Goal: Information Seeking & Learning: Learn about a topic

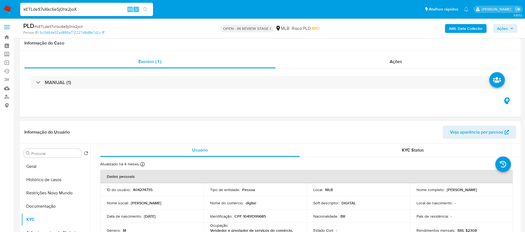
select select "10"
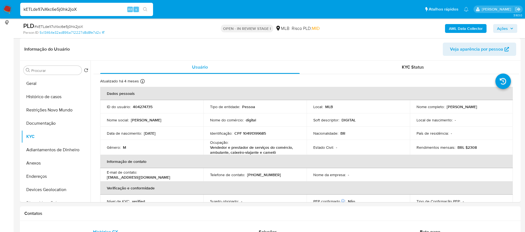
click at [99, 8] on input "kETLde1l7vXkc6e5j0hk2joX" at bounding box center [86, 9] width 133 height 7
type input "SjubpJjvVMqAxtm79EQQMKVP"
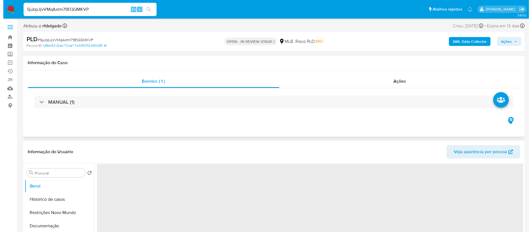
scroll to position [83, 0]
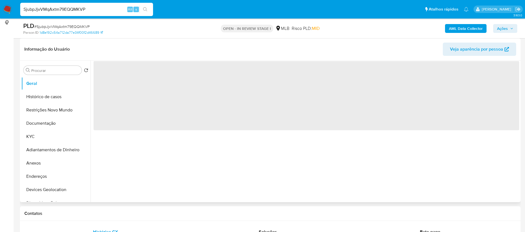
select select "10"
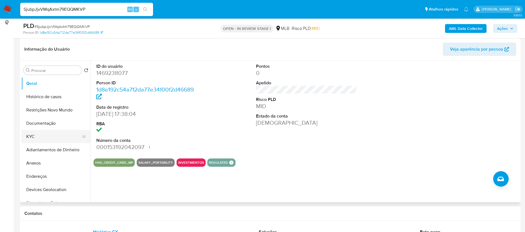
click at [40, 139] on button "KYC" at bounding box center [53, 136] width 65 height 13
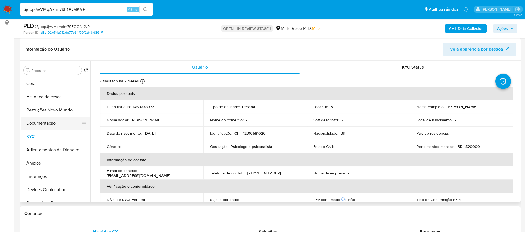
click at [50, 125] on button "Documentação" at bounding box center [53, 123] width 65 height 13
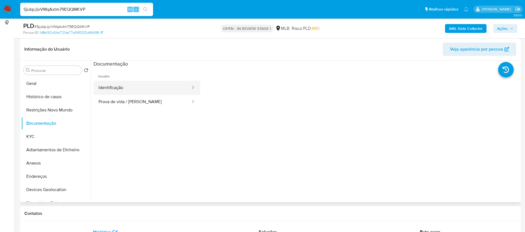
click at [123, 89] on button "Identificação" at bounding box center [143, 88] width 98 height 14
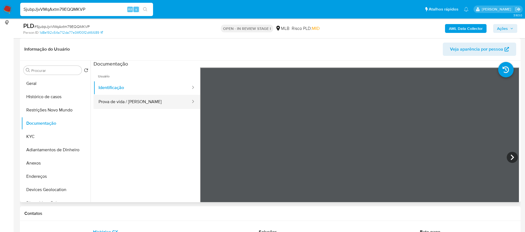
click at [130, 104] on button "Prova de vida / [PERSON_NAME]" at bounding box center [143, 102] width 98 height 14
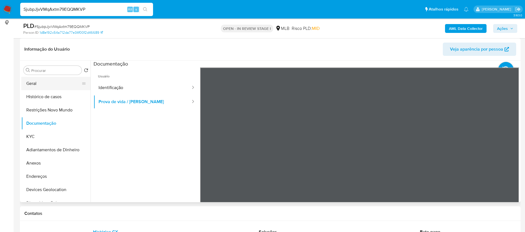
click at [45, 81] on button "Geral" at bounding box center [53, 83] width 65 height 13
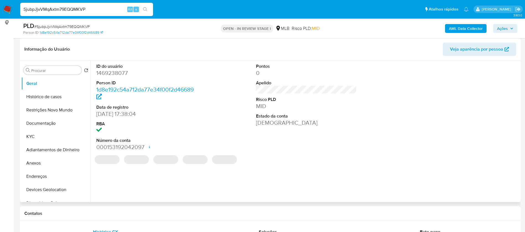
click at [122, 74] on dd "1469238077" at bounding box center [146, 73] width 101 height 8
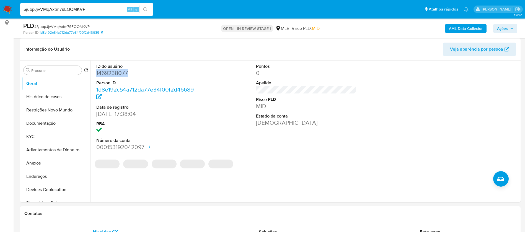
copy dd "1469238077"
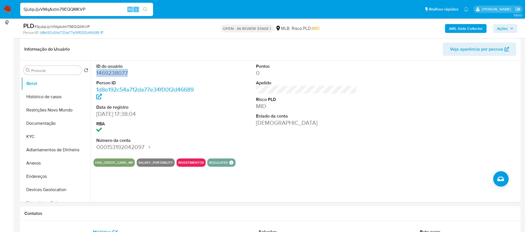
click at [458, 33] on b "AML Data Collector" at bounding box center [466, 28] width 34 height 9
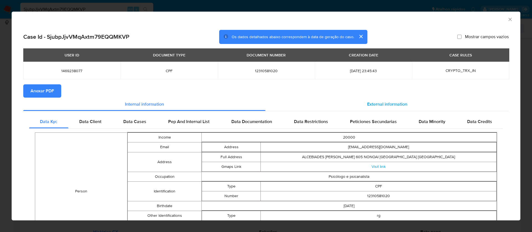
click at [375, 105] on span "External information" at bounding box center [387, 104] width 40 height 6
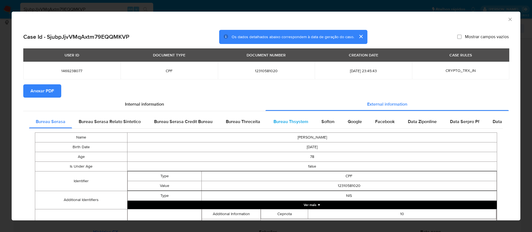
click at [288, 120] on span "Bureau Thsystem" at bounding box center [290, 122] width 35 height 6
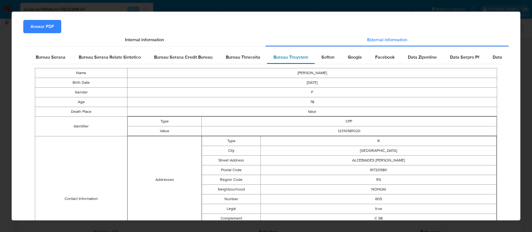
scroll to position [239, 0]
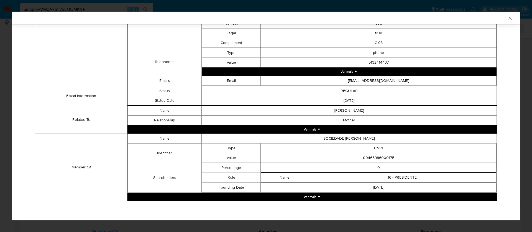
click at [378, 158] on td "00465986000175" at bounding box center [379, 158] width 236 height 10
copy td "00465986000175"
click at [311, 196] on button "Ver mais ▼" at bounding box center [311, 197] width 369 height 8
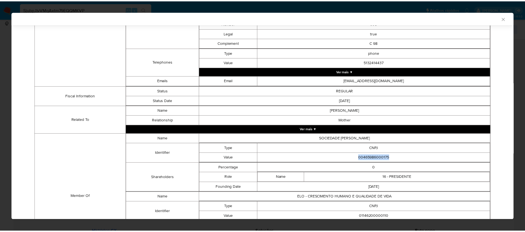
scroll to position [298, 0]
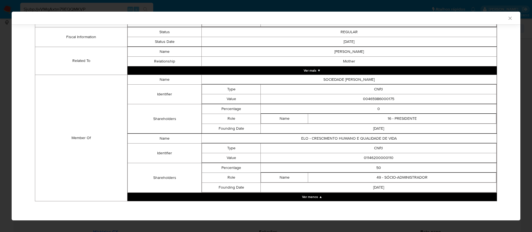
click at [369, 158] on td "01146200000110" at bounding box center [379, 158] width 236 height 10
copy td "01146200000110"
click at [507, 19] on icon "Fechar a janela" at bounding box center [510, 19] width 6 height 6
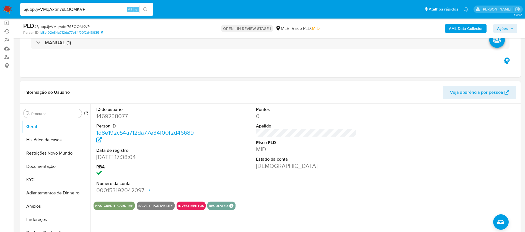
scroll to position [0, 0]
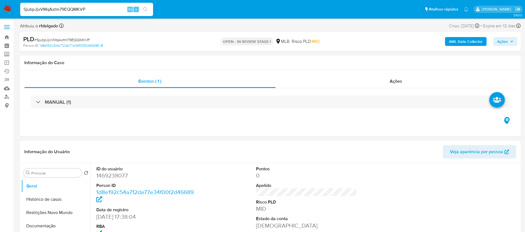
click at [477, 40] on b "AML Data Collector" at bounding box center [466, 41] width 34 height 9
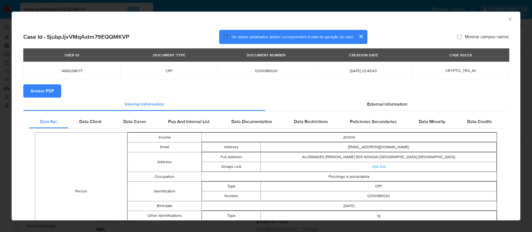
click at [39, 91] on span "Anexar PDF" at bounding box center [42, 91] width 24 height 12
click at [507, 19] on icon "Fechar a janela" at bounding box center [510, 20] width 6 height 6
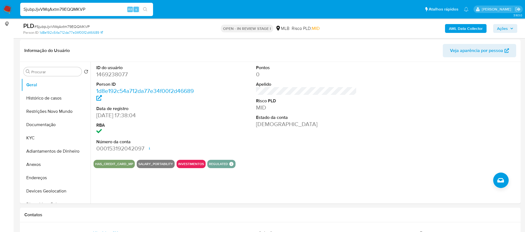
scroll to position [83, 0]
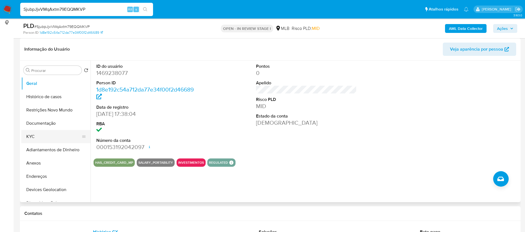
drag, startPoint x: 33, startPoint y: 134, endPoint x: 29, endPoint y: 139, distance: 6.5
click at [33, 134] on button "KYC" at bounding box center [53, 136] width 65 height 13
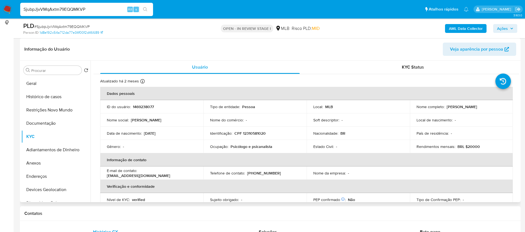
click at [251, 147] on p "Psicólogo e psicanalista" at bounding box center [252, 146] width 42 height 5
copy div "Ocupação : Psicólogo e psicanalista"
click at [148, 107] on p "1469238077" at bounding box center [143, 106] width 21 height 5
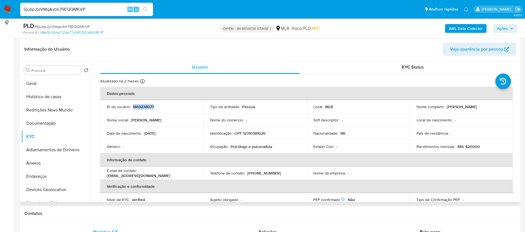
click at [148, 106] on p "1469238077" at bounding box center [143, 106] width 21 height 5
click at [145, 106] on p "1469238077" at bounding box center [143, 106] width 21 height 5
click at [185, 109] on td "ID do usuário : 1469238077" at bounding box center [151, 106] width 103 height 13
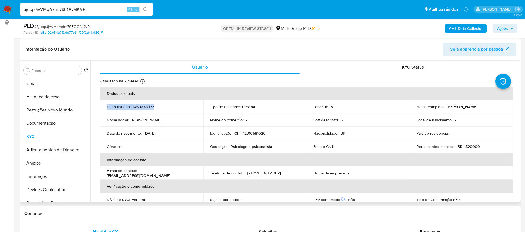
click at [158, 106] on div "ID do usuário : 1469238077" at bounding box center [152, 106] width 90 height 5
drag, startPoint x: 156, startPoint y: 107, endPoint x: 133, endPoint y: 106, distance: 23.6
click at [133, 106] on div "ID do usuário : 1469238077" at bounding box center [152, 106] width 90 height 5
copy p "1469238077"
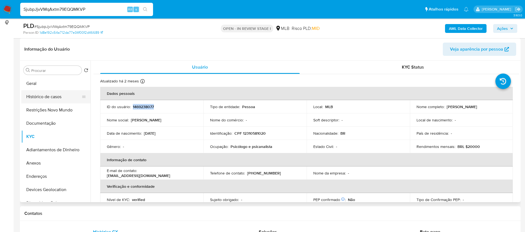
click at [53, 99] on button "Histórico de casos" at bounding box center [53, 96] width 65 height 13
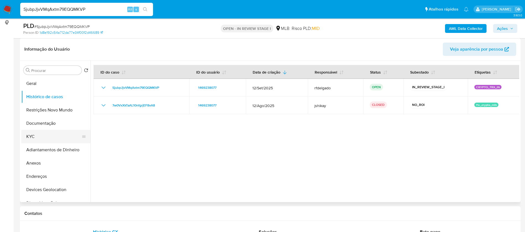
click at [45, 136] on button "KYC" at bounding box center [53, 136] width 65 height 13
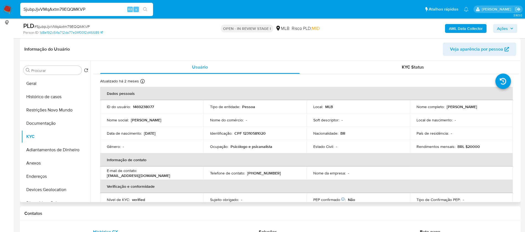
drag, startPoint x: 498, startPoint y: 106, endPoint x: 446, endPoint y: 107, distance: 52.3
click at [446, 107] on div "Nome completo : Maria Salette Mendes Jacques" at bounding box center [462, 106] width 90 height 5
copy p "Maria Salette Mendes Jacques"
click at [146, 106] on p "1469238077" at bounding box center [143, 106] width 21 height 5
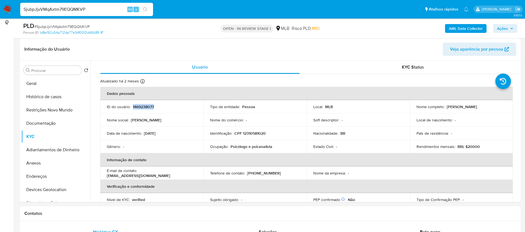
copy p "1469238077"
click at [151, 106] on p "1469238077" at bounding box center [143, 106] width 21 height 5
click at [163, 109] on td "ID do usuário : 1469238077" at bounding box center [151, 106] width 103 height 13
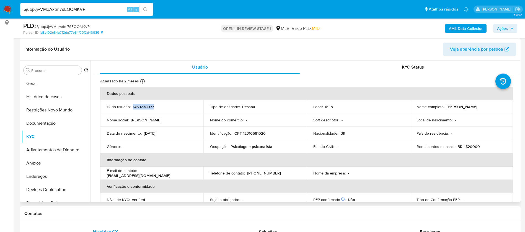
drag, startPoint x: 158, startPoint y: 106, endPoint x: 133, endPoint y: 106, distance: 24.6
click at [133, 106] on div "ID do usuário : 1469238077" at bounding box center [152, 106] width 90 height 5
copy p "1469238077"
click at [29, 85] on button "Geral" at bounding box center [53, 83] width 65 height 13
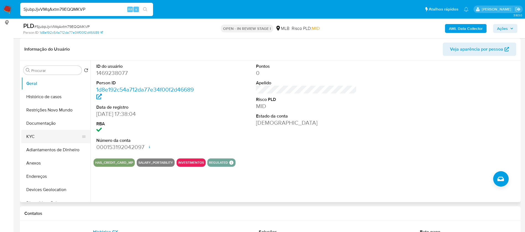
click at [46, 133] on button "KYC" at bounding box center [53, 136] width 65 height 13
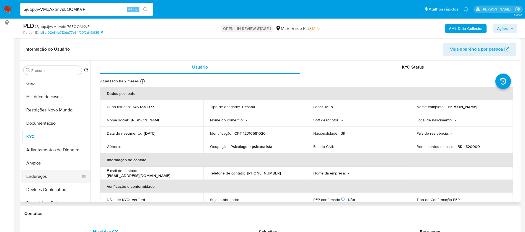
click at [55, 173] on button "Endereços" at bounding box center [53, 176] width 65 height 13
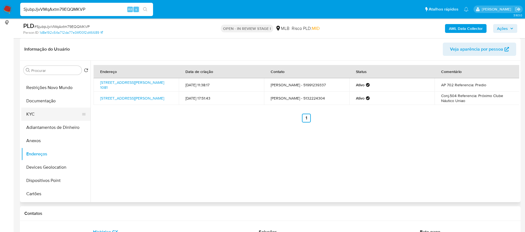
scroll to position [42, 0]
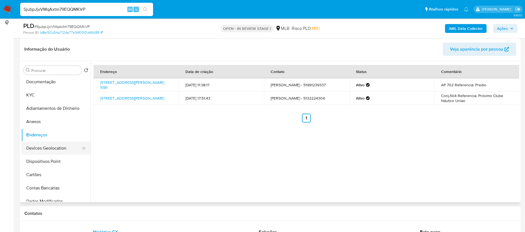
click at [53, 149] on button "Devices Geolocation" at bounding box center [53, 148] width 65 height 13
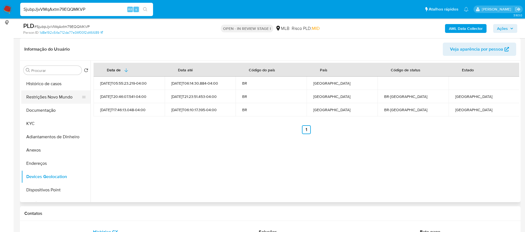
scroll to position [0, 0]
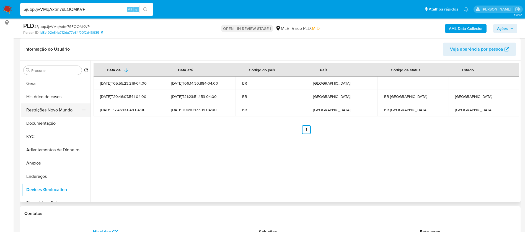
click at [52, 109] on button "Restrições Novo Mundo" at bounding box center [53, 110] width 65 height 13
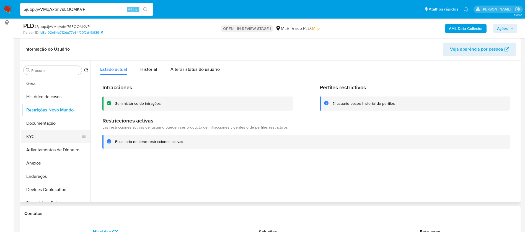
scroll to position [42, 0]
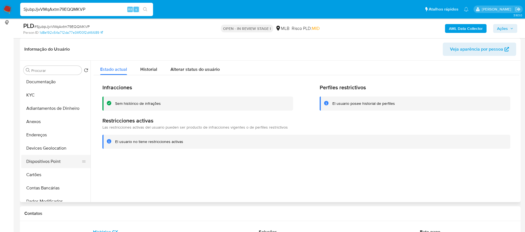
click at [60, 159] on button "Dispositivos Point" at bounding box center [53, 161] width 65 height 13
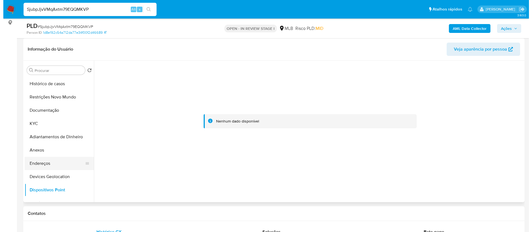
scroll to position [0, 0]
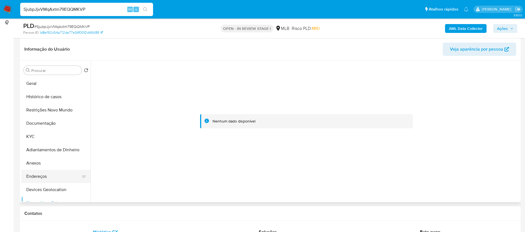
click at [43, 175] on button "Endereços" at bounding box center [53, 176] width 65 height 13
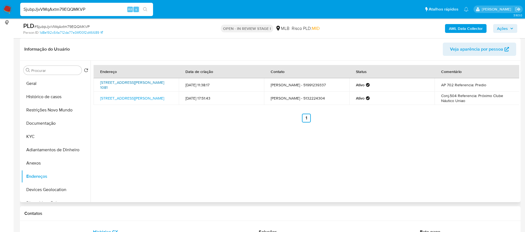
click at [146, 82] on link "Avenida Coronel Lucas De Oliveira 1081, Porto Alegre, Rio Grande Do Sul, 904400…" at bounding box center [132, 85] width 64 height 11
drag, startPoint x: 45, startPoint y: 163, endPoint x: 115, endPoint y: 161, distance: 69.5
click at [45, 163] on button "Anexos" at bounding box center [55, 163] width 69 height 13
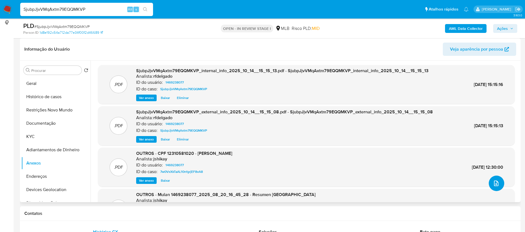
click at [494, 187] on icon "upload-file" at bounding box center [496, 183] width 7 height 7
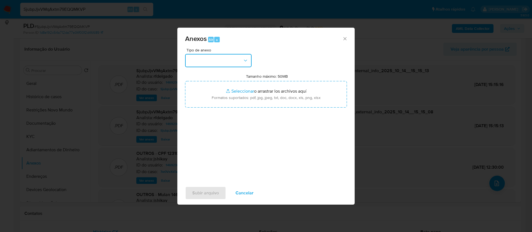
click at [229, 62] on button "button" at bounding box center [218, 60] width 66 height 13
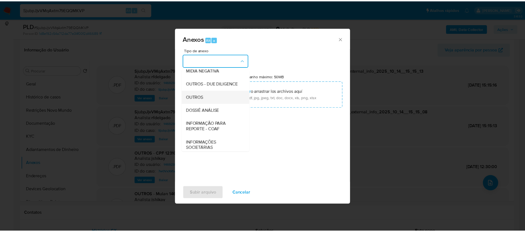
scroll to position [83, 0]
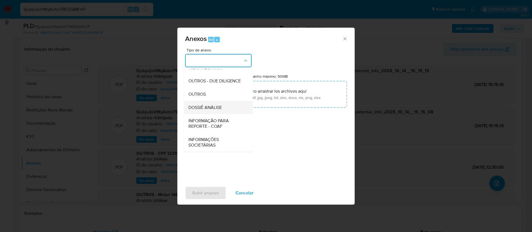
click at [227, 110] on div "DOSSIÊ ANÁLISE" at bounding box center [216, 107] width 56 height 13
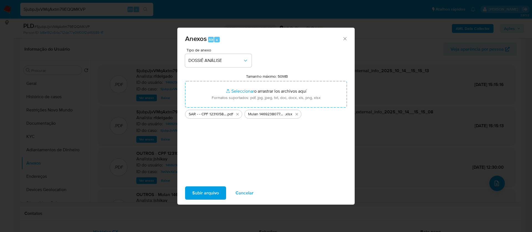
click at [209, 192] on span "Subir arquivo" at bounding box center [205, 193] width 27 height 12
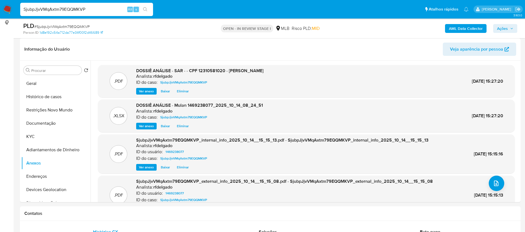
click at [501, 30] on span "Ações" at bounding box center [502, 28] width 11 height 9
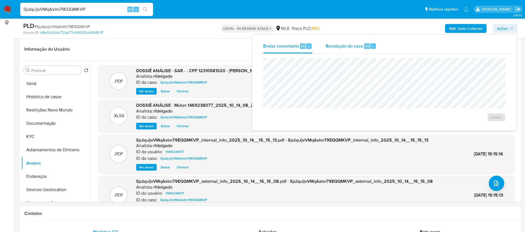
click at [359, 47] on span "Resolução do caso" at bounding box center [344, 46] width 37 height 6
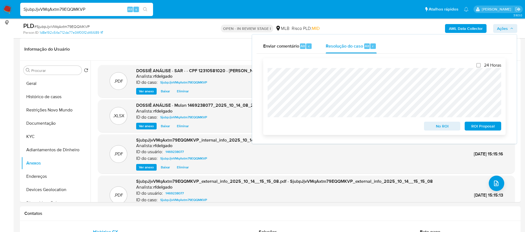
click at [438, 126] on span "No ROI" at bounding box center [442, 126] width 29 height 8
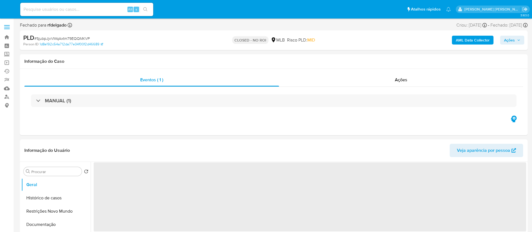
select select "10"
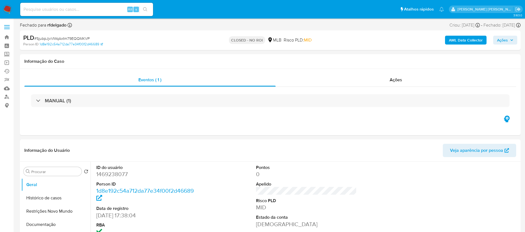
click at [108, 9] on input at bounding box center [86, 9] width 133 height 7
paste input "7M15e7utHCIPdjp90siCfMlr"
type input "7M15e7utHCIPdjp90siCfMlr"
click at [147, 9] on icon "search-icon" at bounding box center [145, 9] width 4 height 4
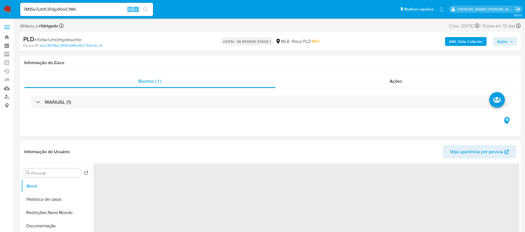
select select "10"
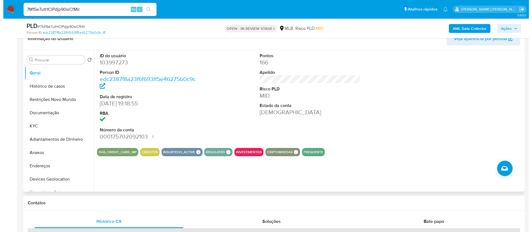
scroll to position [83, 0]
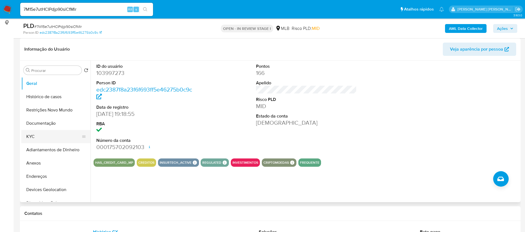
click at [35, 138] on button "KYC" at bounding box center [53, 136] width 65 height 13
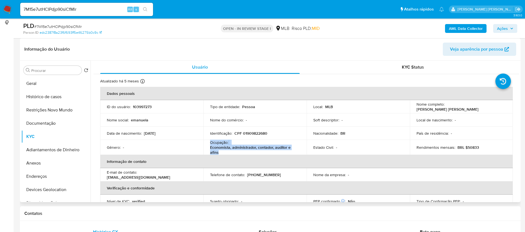
drag, startPoint x: 223, startPoint y: 151, endPoint x: 208, endPoint y: 145, distance: 16.0
click at [208, 145] on td "Ocupação : Economista, administrador, contador, auditor e afins" at bounding box center [255, 147] width 103 height 15
copy div "Ocupação : Economista, administrador, contador, auditor e afins"
click at [47, 127] on button "Documentação" at bounding box center [53, 123] width 65 height 13
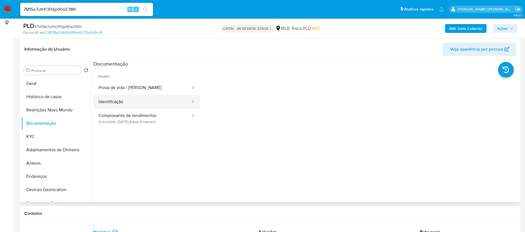
click at [145, 101] on button "Identificação" at bounding box center [143, 102] width 98 height 14
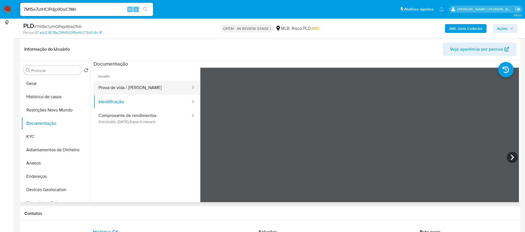
click at [152, 82] on button "Prova de vida / [PERSON_NAME]" at bounding box center [143, 88] width 98 height 14
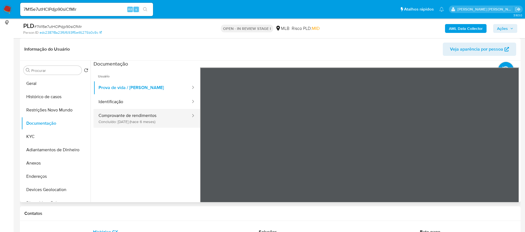
click at [152, 120] on button "Comprovante de rendimentos Concluído: 26/04/2025 (hace 6 meses)" at bounding box center [143, 118] width 98 height 19
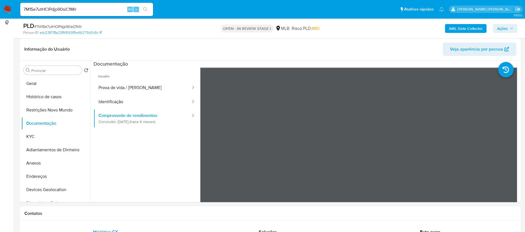
click at [477, 26] on b "AML Data Collector" at bounding box center [466, 28] width 34 height 9
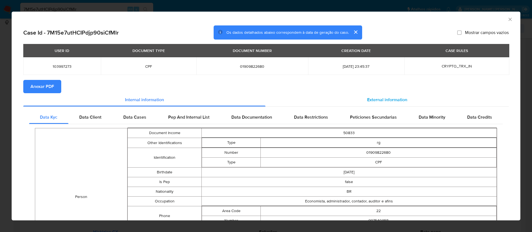
click at [370, 101] on span "External information" at bounding box center [387, 100] width 40 height 6
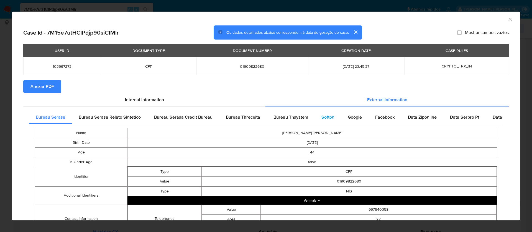
click at [328, 119] on span "Softon" at bounding box center [327, 117] width 13 height 6
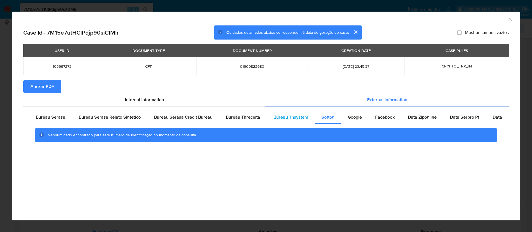
click at [293, 117] on span "Bureau Thsystem" at bounding box center [290, 117] width 35 height 6
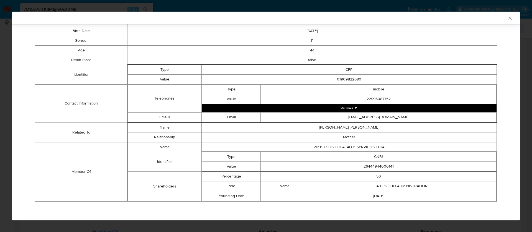
scroll to position [111, 0]
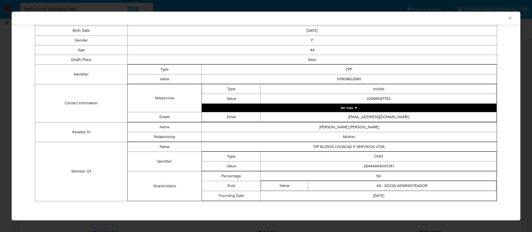
click at [371, 165] on td "26444944000141" at bounding box center [379, 166] width 236 height 10
copy td "26444944000141"
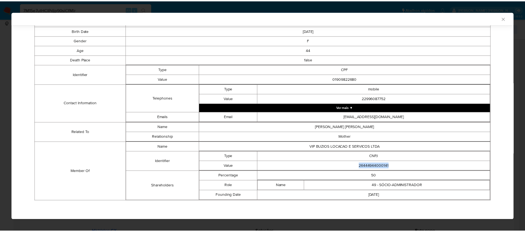
scroll to position [0, 0]
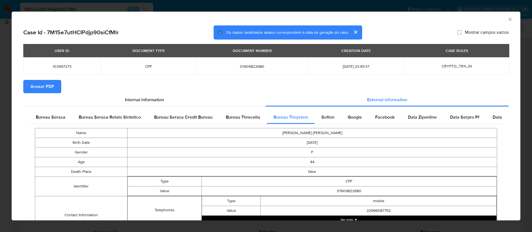
click at [49, 85] on span "Anexar PDF" at bounding box center [42, 87] width 24 height 12
click at [507, 20] on icon "Fechar a janela" at bounding box center [510, 20] width 6 height 6
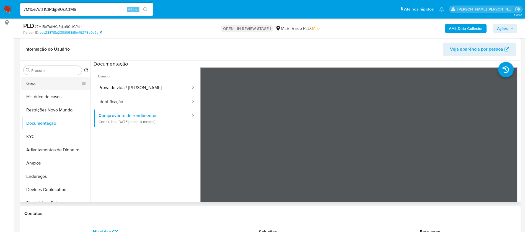
click at [28, 84] on button "Geral" at bounding box center [53, 83] width 65 height 13
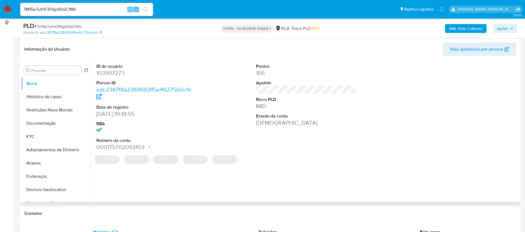
click at [114, 73] on dd "103997273" at bounding box center [146, 73] width 101 height 8
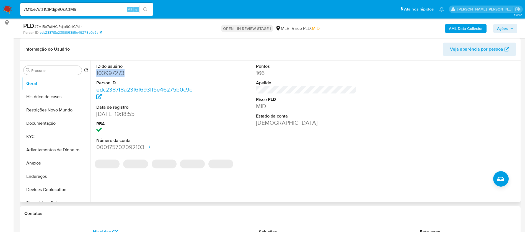
copy dd "103997273"
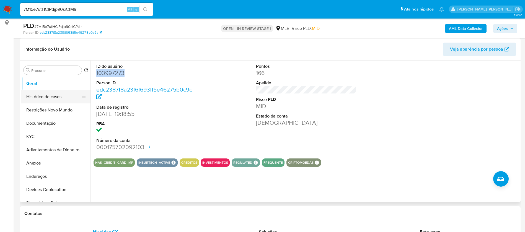
click at [51, 97] on button "Histórico de casos" at bounding box center [53, 96] width 65 height 13
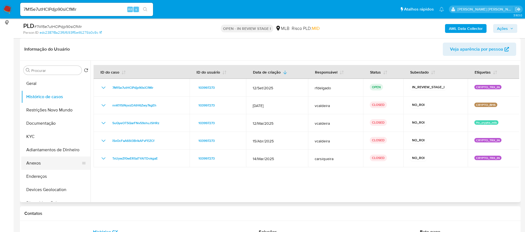
click at [46, 165] on button "Anexos" at bounding box center [53, 163] width 65 height 13
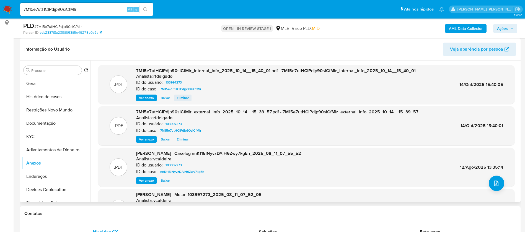
scroll to position [42, 0]
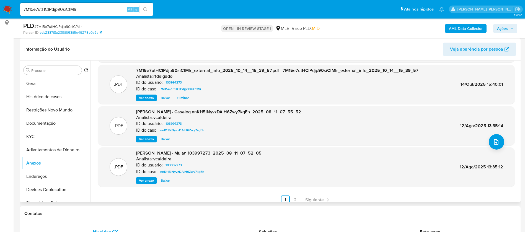
click at [147, 138] on span "Ver anexo" at bounding box center [146, 140] width 15 height 6
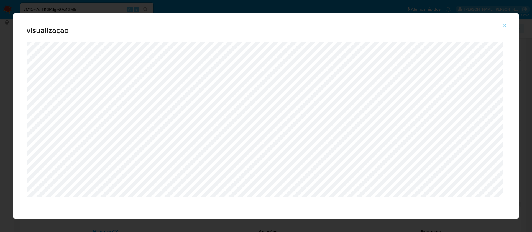
click at [505, 26] on icon "Attachment preview" at bounding box center [504, 25] width 4 height 4
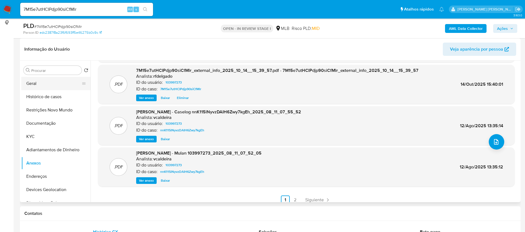
click at [46, 83] on button "Geral" at bounding box center [53, 83] width 65 height 13
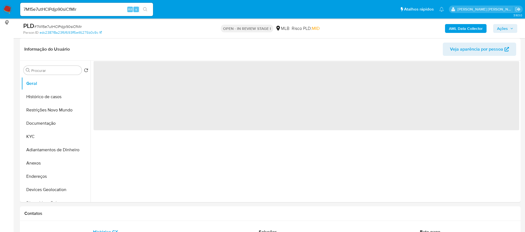
scroll to position [0, 0]
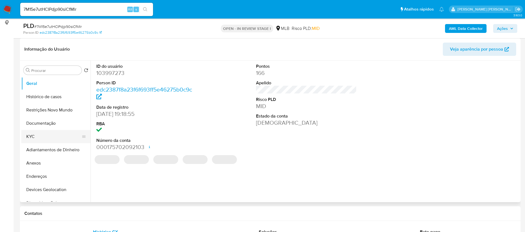
click at [45, 136] on button "KYC" at bounding box center [53, 136] width 65 height 13
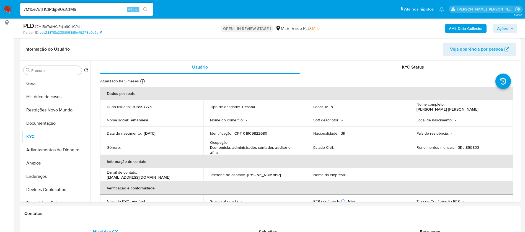
drag, startPoint x: 500, startPoint y: 106, endPoint x: 445, endPoint y: 107, distance: 54.9
click at [445, 107] on div "Nome completo : Emanuela de Oliveira Cecchini" at bounding box center [462, 107] width 90 height 10
copy p "Emanuela de Oliveira Cecchini"
click at [143, 105] on p "103997273" at bounding box center [142, 106] width 19 height 5
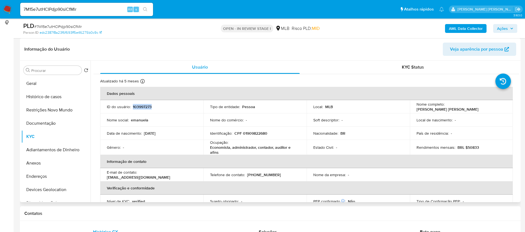
click at [143, 105] on p "103997273" at bounding box center [142, 106] width 19 height 5
copy p "103997273"
click at [55, 80] on button "Geral" at bounding box center [53, 83] width 65 height 13
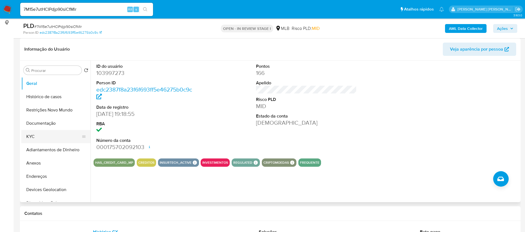
click at [38, 137] on button "KYC" at bounding box center [53, 136] width 65 height 13
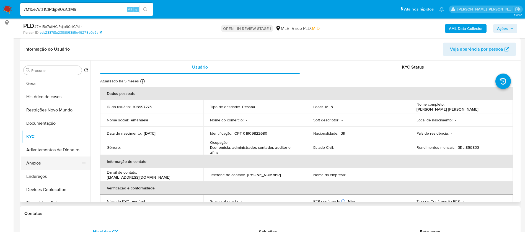
drag, startPoint x: 37, startPoint y: 174, endPoint x: 84, endPoint y: 161, distance: 49.2
click at [37, 174] on button "Endereços" at bounding box center [55, 176] width 69 height 13
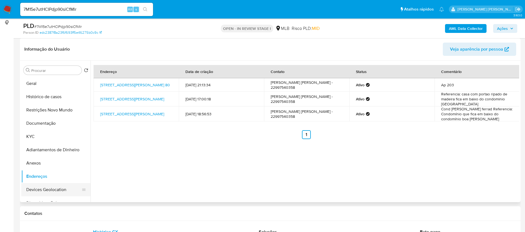
click at [53, 186] on button "Devices Geolocation" at bounding box center [53, 189] width 65 height 13
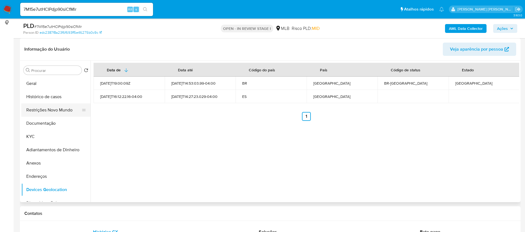
click at [55, 110] on button "Restrições Novo Mundo" at bounding box center [53, 110] width 65 height 13
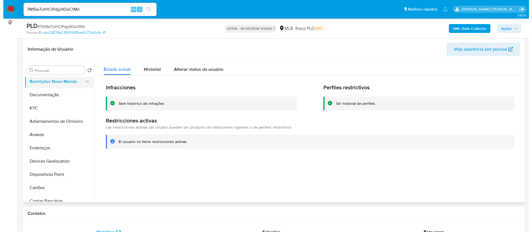
scroll to position [42, 0]
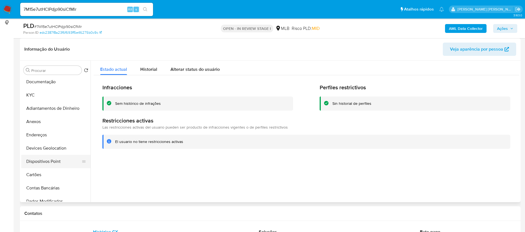
click at [62, 164] on button "Dispositivos Point" at bounding box center [53, 161] width 65 height 13
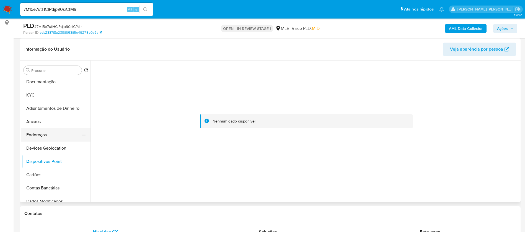
click at [30, 137] on button "Endereços" at bounding box center [53, 135] width 65 height 13
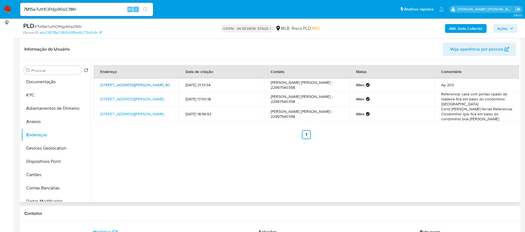
click at [129, 82] on link "Rua Aníbal De Mendonça 80, Rio De Janeiro, Rio De Janeiro, 22410050, Brasil 80" at bounding box center [135, 85] width 70 height 6
click at [35, 122] on button "Anexos" at bounding box center [53, 121] width 65 height 13
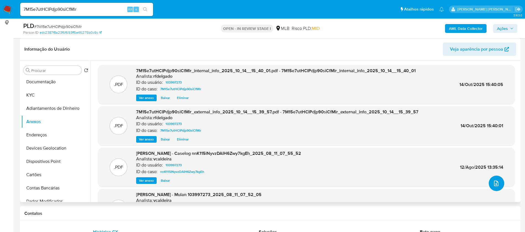
click at [496, 186] on icon "upload-file" at bounding box center [496, 184] width 4 height 6
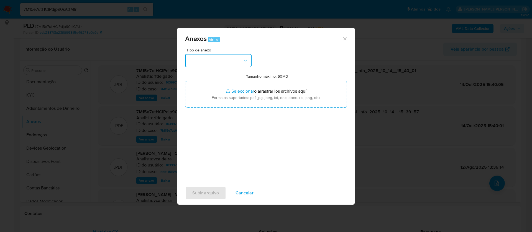
click at [225, 63] on button "button" at bounding box center [218, 60] width 66 height 13
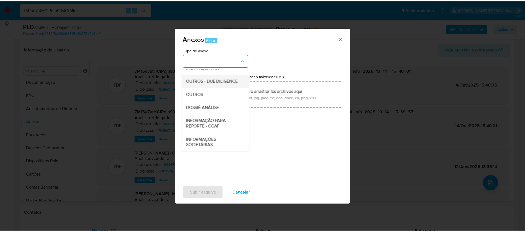
scroll to position [85, 0]
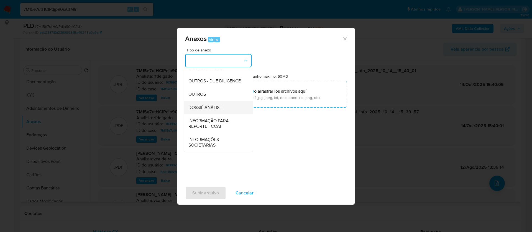
click at [219, 108] on span "DOSSIÊ ANÁLISE" at bounding box center [205, 108] width 34 height 6
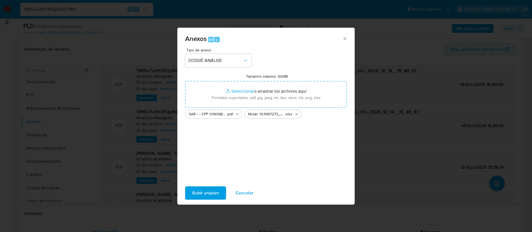
click at [208, 192] on span "Subir arquivo" at bounding box center [205, 193] width 27 height 12
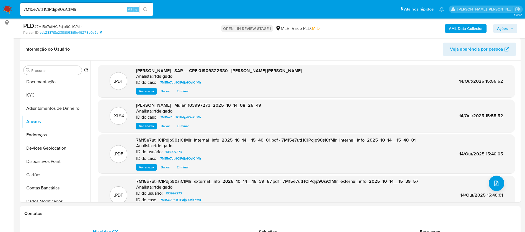
click at [512, 29] on icon "button" at bounding box center [511, 28] width 3 height 3
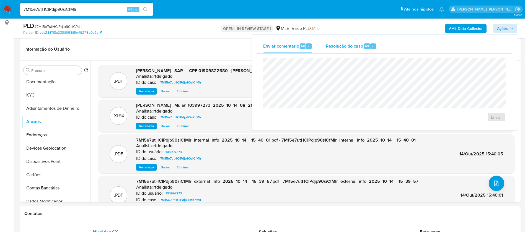
click at [345, 48] on span "Resolução do caso" at bounding box center [344, 46] width 37 height 6
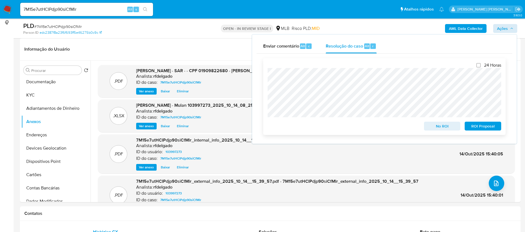
click at [449, 127] on span "No ROI" at bounding box center [442, 126] width 29 height 8
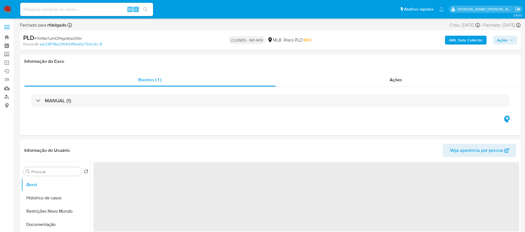
select select "10"
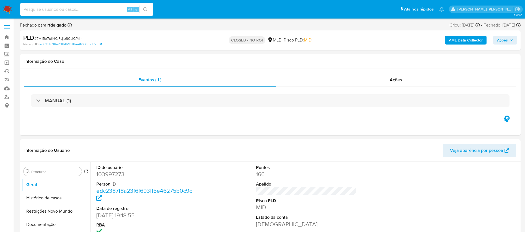
click at [90, 12] on input at bounding box center [86, 9] width 133 height 7
paste input "2Cq2DRbyI3EkFR7LINHJuwlH"
type input "2Cq2DRbyI3EkFR7LINHJuwlH"
click at [104, 10] on input "2Cq2DRbyI3EkFR7LINHJuwlH" at bounding box center [86, 9] width 133 height 7
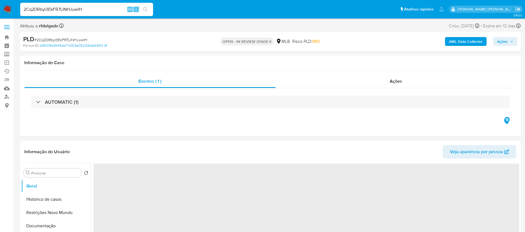
select select "10"
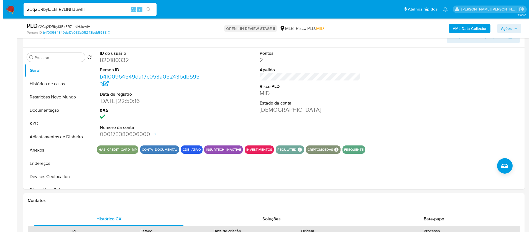
scroll to position [83, 0]
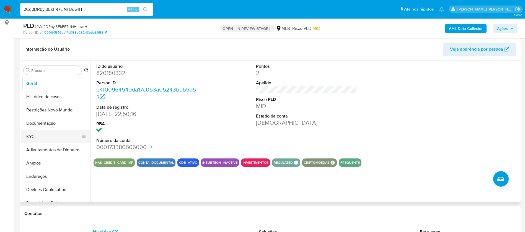
click at [27, 134] on button "KYC" at bounding box center [53, 136] width 65 height 13
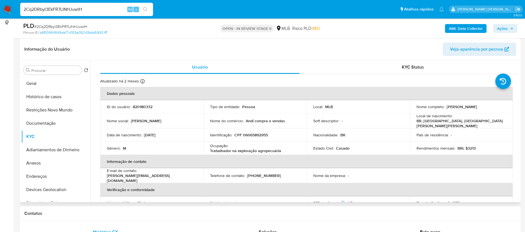
click at [246, 149] on p "Trabalhador na exploração agropecuária" at bounding box center [245, 150] width 71 height 5
copy div "Ocupação : Trabalhador na exploração agropecuária"
click at [41, 121] on button "Documentação" at bounding box center [53, 123] width 65 height 13
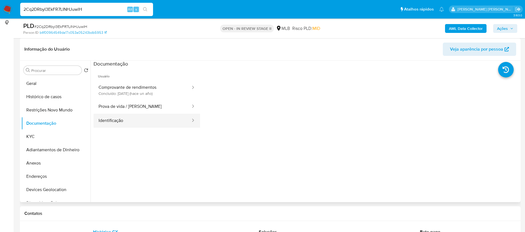
click at [138, 122] on button "Identificação" at bounding box center [143, 121] width 98 height 14
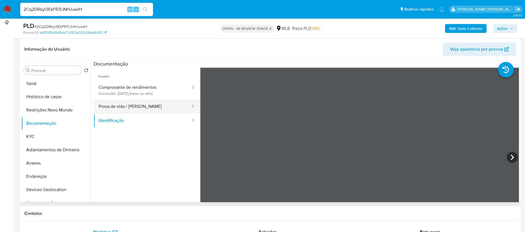
click at [145, 106] on button "Prova de vida / [PERSON_NAME]" at bounding box center [143, 107] width 98 height 14
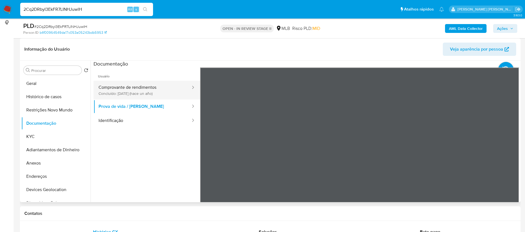
click at [152, 87] on button "Comprovante de rendimentos Concluído: 05/06/2024 (hace un año)" at bounding box center [143, 90] width 98 height 19
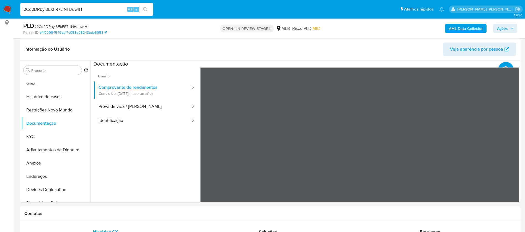
click at [480, 29] on b "AML Data Collector" at bounding box center [466, 28] width 34 height 9
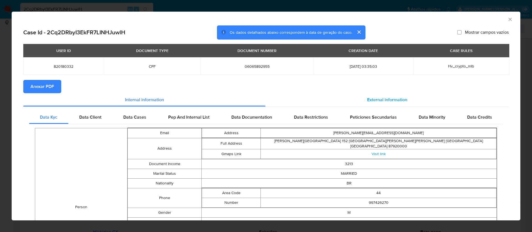
click at [373, 97] on span "External information" at bounding box center [387, 100] width 40 height 6
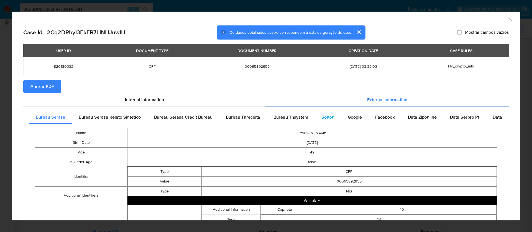
click at [318, 115] on div "Softon" at bounding box center [328, 117] width 26 height 13
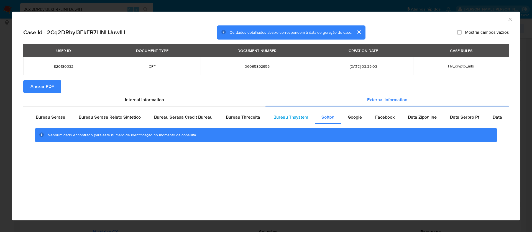
click at [296, 117] on span "Bureau Thsystem" at bounding box center [290, 117] width 35 height 6
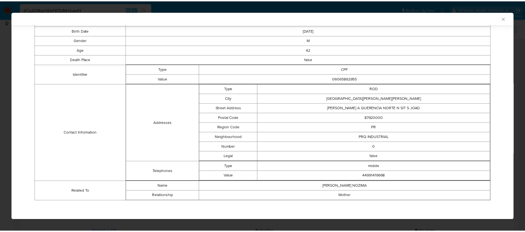
scroll to position [0, 0]
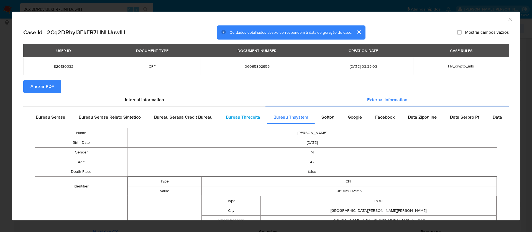
click at [240, 119] on span "Bureau Threceita" at bounding box center [243, 117] width 34 height 6
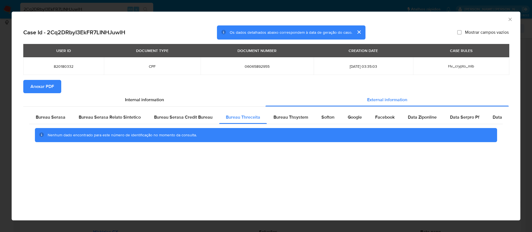
click at [45, 83] on span "Anexar PDF" at bounding box center [42, 87] width 24 height 12
click at [41, 89] on span "Anexar PDF" at bounding box center [42, 87] width 24 height 12
click at [202, 118] on span "Bureau Serasa Credit Bureau" at bounding box center [183, 117] width 58 height 6
click at [239, 116] on span "Bureau Threceita" at bounding box center [243, 117] width 34 height 6
click at [182, 119] on span "Bureau Serasa Credit Bureau" at bounding box center [183, 117] width 58 height 6
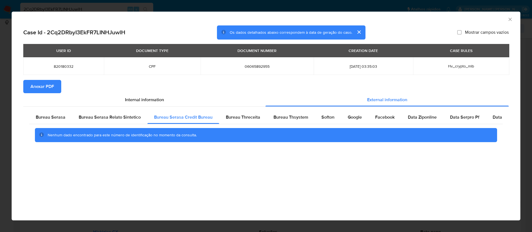
click at [58, 87] on button "Anexar PDF" at bounding box center [42, 86] width 38 height 13
click at [510, 21] on icon "Fechar a janela" at bounding box center [510, 20] width 6 height 6
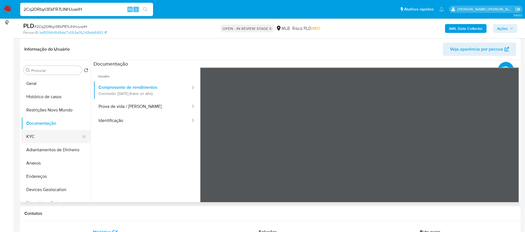
click at [58, 135] on button "KYC" at bounding box center [53, 136] width 65 height 13
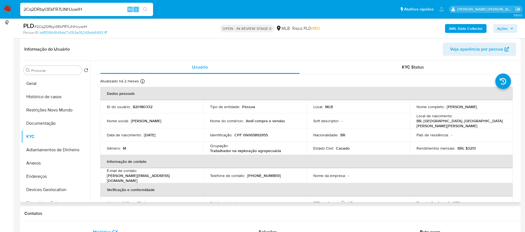
drag, startPoint x: 487, startPoint y: 106, endPoint x: 446, endPoint y: 107, distance: 41.6
click at [446, 107] on div "Nome completo : Anderson Yukio Nozima" at bounding box center [462, 106] width 90 height 5
copy p "[PERSON_NAME]"
click at [138, 105] on p "820180332" at bounding box center [143, 106] width 20 height 5
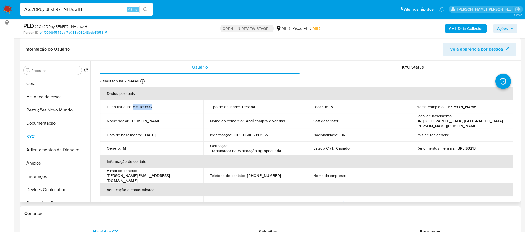
click at [138, 105] on p "820180332" at bounding box center [143, 106] width 20 height 5
copy p "820180332"
click at [46, 83] on button "Geral" at bounding box center [53, 83] width 65 height 13
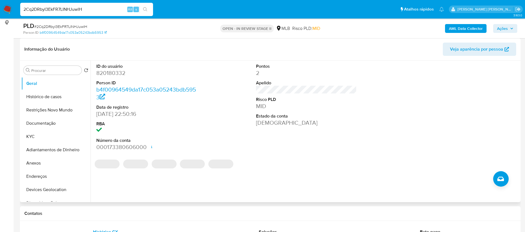
click at [183, 45] on header "Informação do Usuário Veja aparência por pessoa" at bounding box center [270, 49] width 492 height 13
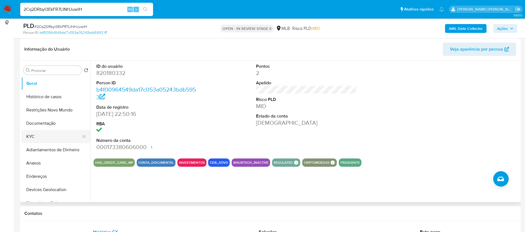
click at [33, 137] on button "KYC" at bounding box center [53, 136] width 65 height 13
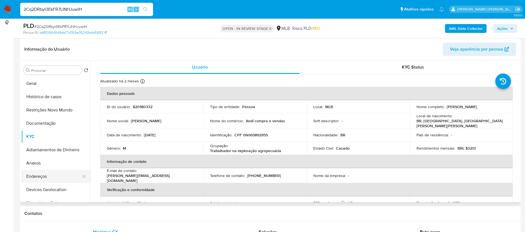
click at [49, 176] on button "Endereços" at bounding box center [53, 176] width 65 height 13
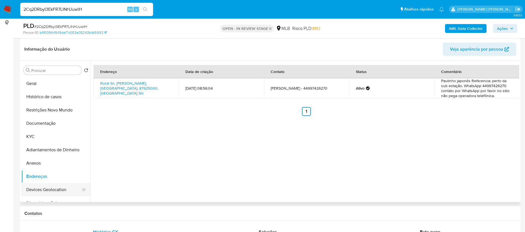
click at [51, 191] on button "Devices Geolocation" at bounding box center [53, 189] width 65 height 13
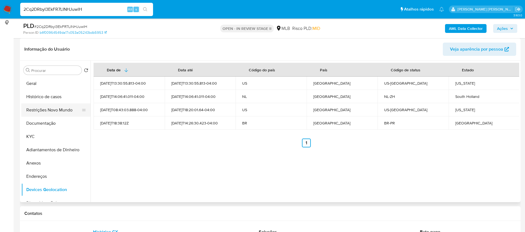
click at [58, 106] on button "Restrições Novo Mundo" at bounding box center [53, 110] width 65 height 13
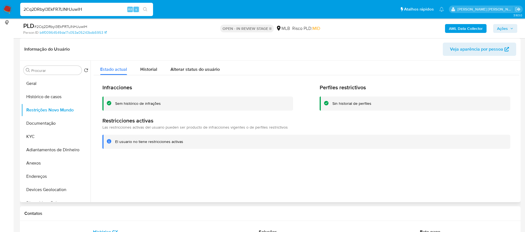
click at [206, 171] on div at bounding box center [305, 132] width 429 height 142
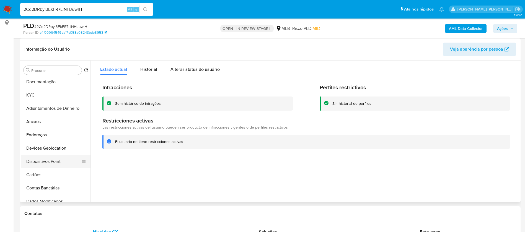
click at [59, 158] on button "Dispositivos Point" at bounding box center [53, 161] width 65 height 13
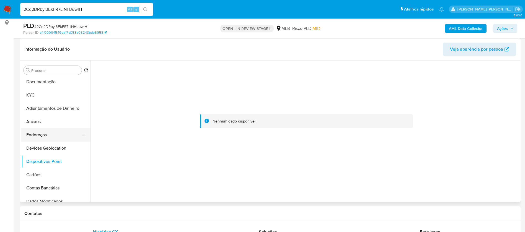
click at [52, 130] on button "Endereços" at bounding box center [53, 135] width 65 height 13
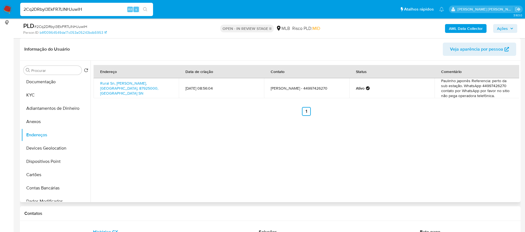
click at [489, 132] on div "Endereço Data de criação Contato Status Comentário Rural Sn, Santa Esmeralda, P…" at bounding box center [305, 132] width 429 height 142
click at [141, 85] on link "Rural Sn, Santa Esmeralda, Paraná, 87925000, Brasil SN" at bounding box center [129, 89] width 58 height 16
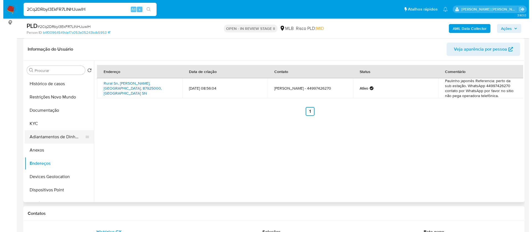
scroll to position [0, 0]
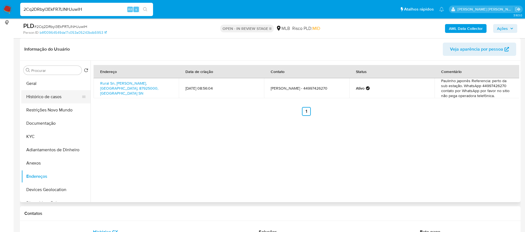
click at [41, 97] on button "Histórico de casos" at bounding box center [53, 96] width 65 height 13
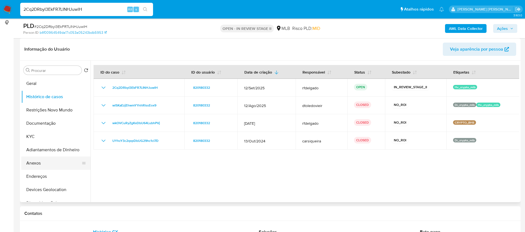
click at [37, 162] on button "Anexos" at bounding box center [53, 163] width 65 height 13
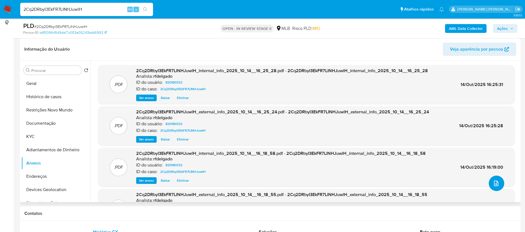
click at [498, 185] on button "upload-file" at bounding box center [497, 184] width 16 height 16
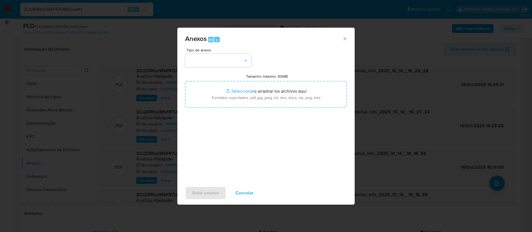
click at [232, 70] on div "Tipo de anexo Tamanho máximo: 50MB Seleccionar archivos Seleccionar o arrastrar…" at bounding box center [266, 113] width 162 height 131
click at [234, 62] on button "button" at bounding box center [218, 60] width 66 height 13
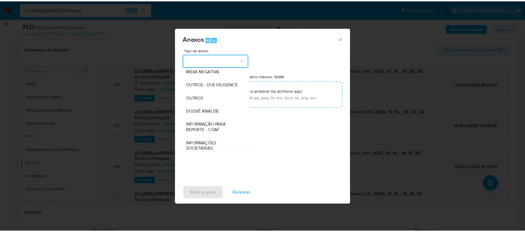
scroll to position [83, 0]
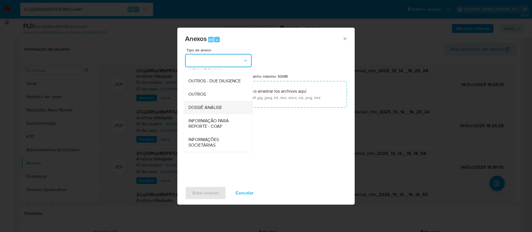
click at [226, 108] on div "DOSSIÊ ANÁLISE" at bounding box center [216, 107] width 56 height 13
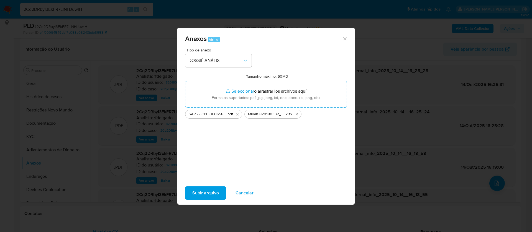
click at [214, 194] on span "Subir arquivo" at bounding box center [205, 193] width 27 height 12
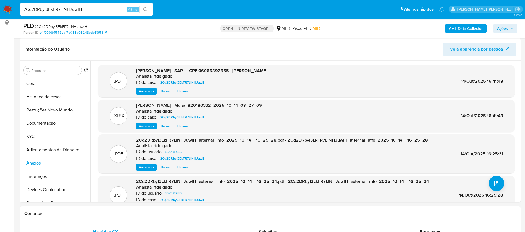
click at [508, 26] on span "Ações" at bounding box center [502, 28] width 11 height 9
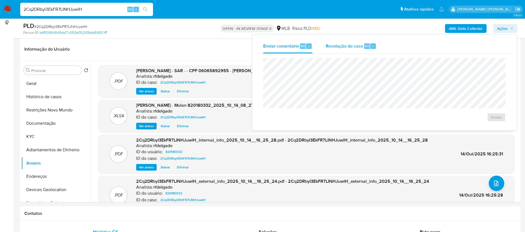
click at [336, 46] on span "Resolução do caso" at bounding box center [344, 46] width 37 height 6
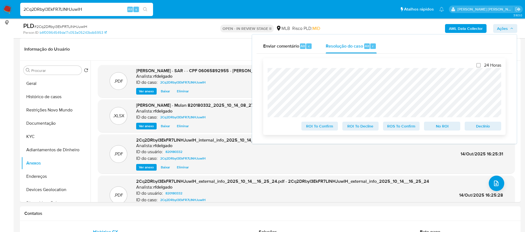
click at [438, 127] on span "No ROI" at bounding box center [442, 126] width 29 height 8
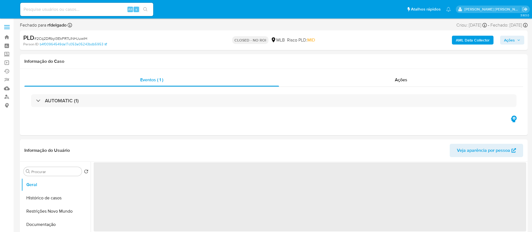
select select "10"
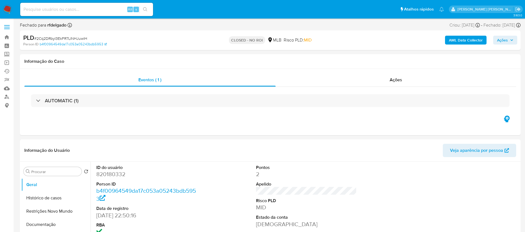
click at [106, 11] on input at bounding box center [86, 9] width 133 height 7
paste input "V091YO8maE5cXWHihJyQW4Tc"
type input "V091YO8maE5cXWHihJyQW4Tc"
click at [145, 11] on icon "search-icon" at bounding box center [145, 9] width 4 height 4
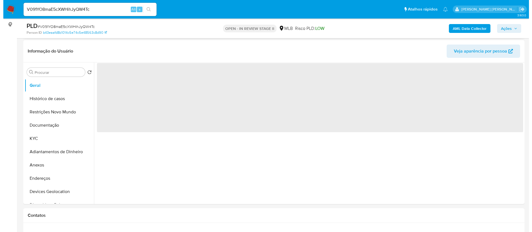
scroll to position [83, 0]
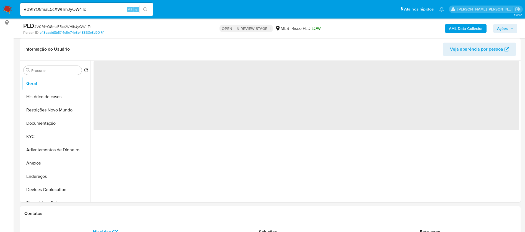
select select "10"
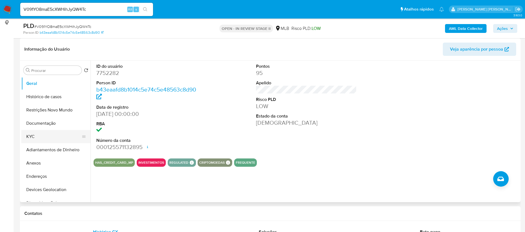
click at [45, 133] on button "KYC" at bounding box center [53, 136] width 65 height 13
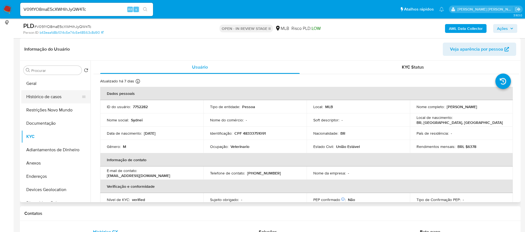
click at [49, 96] on button "Histórico de casos" at bounding box center [53, 96] width 65 height 13
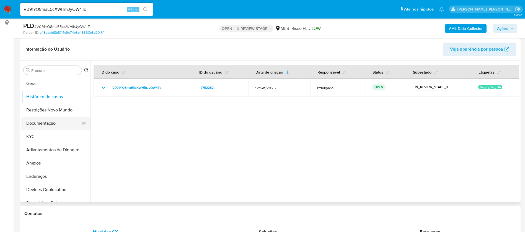
click at [58, 121] on button "Documentação" at bounding box center [53, 123] width 65 height 13
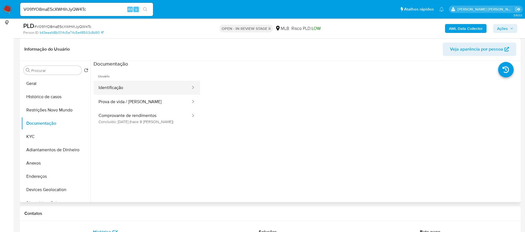
click at [133, 88] on button "Identificação" at bounding box center [143, 88] width 98 height 14
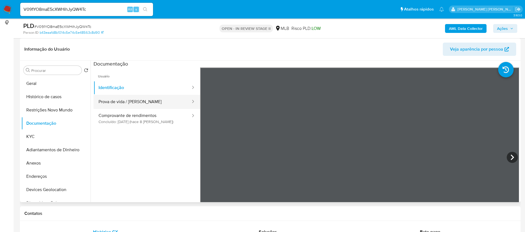
click at [148, 106] on button "Prova de vida / [PERSON_NAME]" at bounding box center [143, 102] width 98 height 14
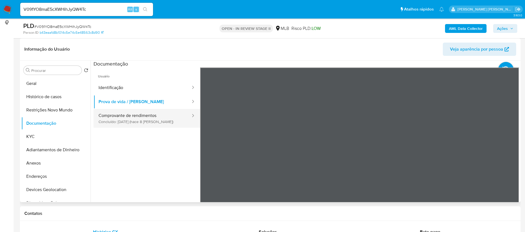
click at [145, 121] on button "Comprovante de rendimentos Concluído: [DATE] (hace 8 [PERSON_NAME])" at bounding box center [143, 118] width 98 height 19
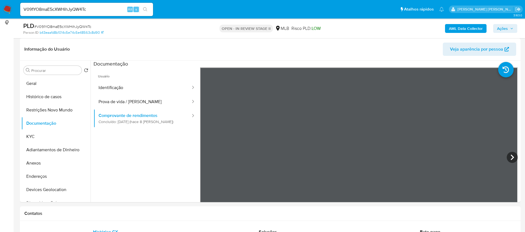
click at [479, 31] on b "AML Data Collector" at bounding box center [466, 28] width 34 height 9
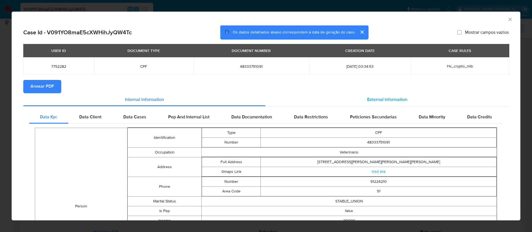
click at [380, 99] on span "External information" at bounding box center [387, 100] width 40 height 6
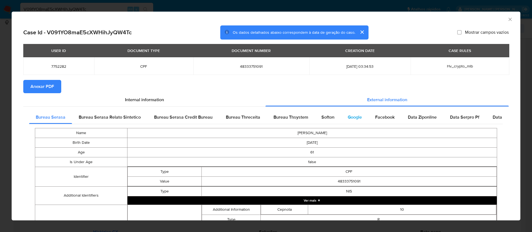
click at [353, 113] on div "Google" at bounding box center [354, 117] width 27 height 13
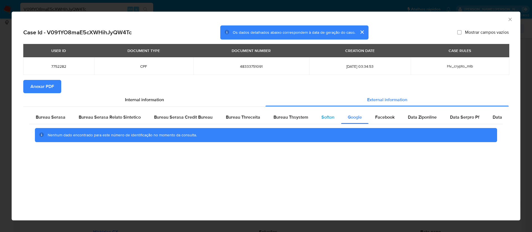
click at [325, 116] on span "Softon" at bounding box center [327, 117] width 13 height 6
click at [288, 114] on span "Bureau Thsystem" at bounding box center [290, 117] width 35 height 6
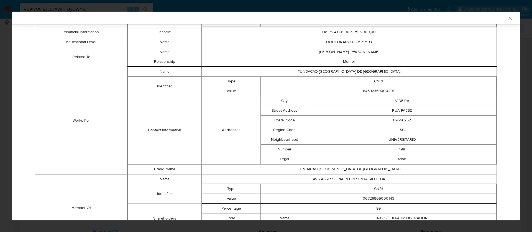
scroll to position [372, 0]
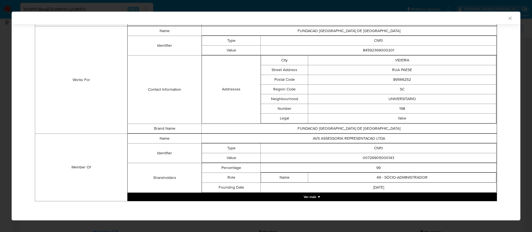
click at [384, 158] on td "00726905000143" at bounding box center [379, 158] width 236 height 10
copy td "00726905000143"
click at [314, 195] on button "Ver mais ▼" at bounding box center [311, 197] width 369 height 8
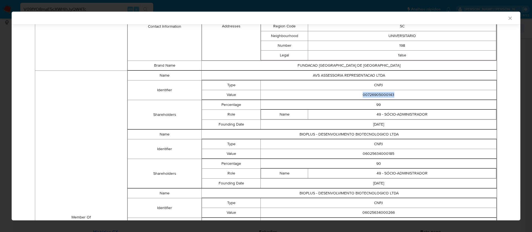
scroll to position [456, 0]
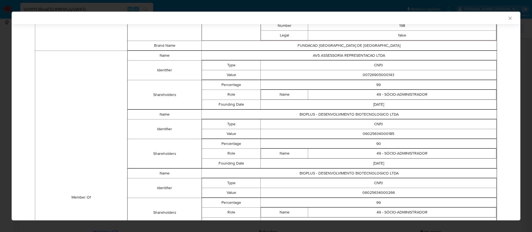
click at [367, 136] on td "06025634000185" at bounding box center [379, 134] width 236 height 10
copy td "06025634000185"
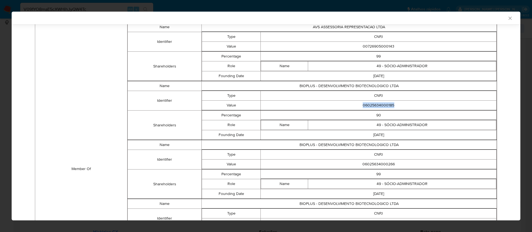
scroll to position [497, 0]
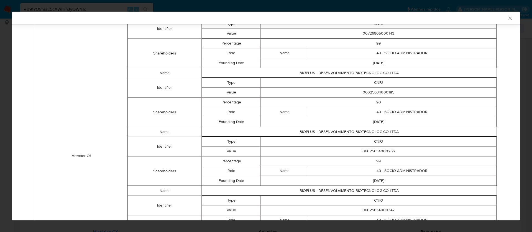
click at [375, 150] on td "06025634000266" at bounding box center [379, 152] width 236 height 10
copy td "06025634000266"
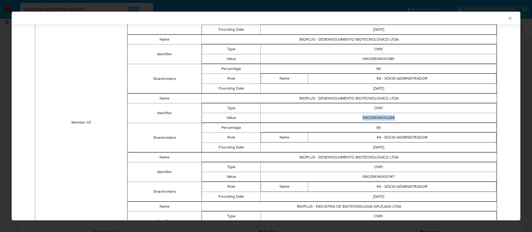
scroll to position [580, 0]
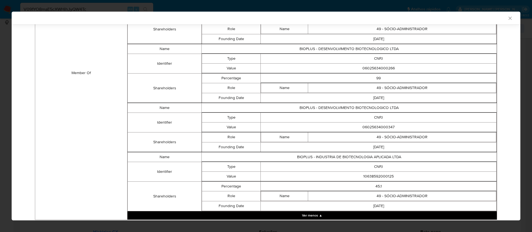
click at [374, 128] on td "06025634000347" at bounding box center [379, 127] width 236 height 10
copy td "06025634000347"
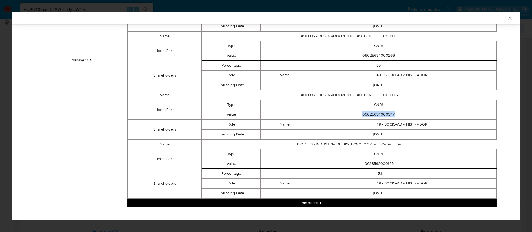
scroll to position [599, 0]
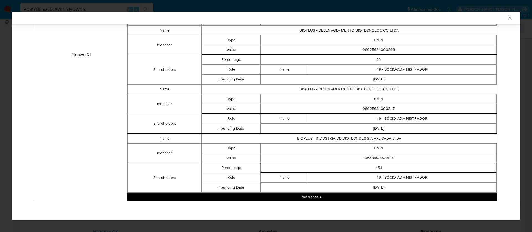
click at [369, 158] on td "10638592000125" at bounding box center [379, 158] width 236 height 10
copy td "10638592000125"
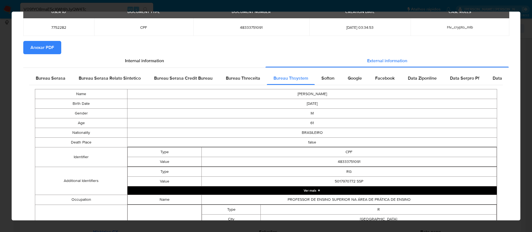
scroll to position [0, 0]
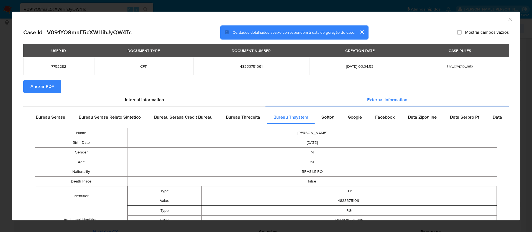
click at [52, 87] on span "Anexar PDF" at bounding box center [42, 87] width 24 height 12
click at [507, 18] on icon "Fechar a janela" at bounding box center [510, 20] width 6 height 6
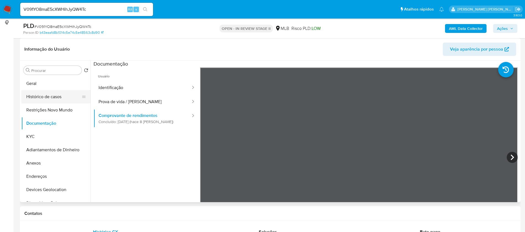
click at [42, 97] on button "Histórico de casos" at bounding box center [53, 96] width 65 height 13
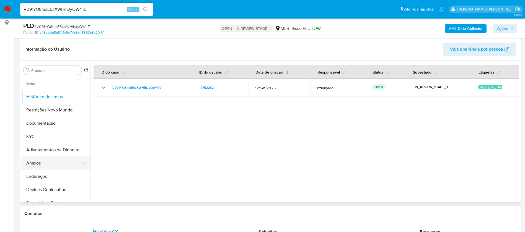
click at [51, 164] on button "Anexos" at bounding box center [53, 163] width 65 height 13
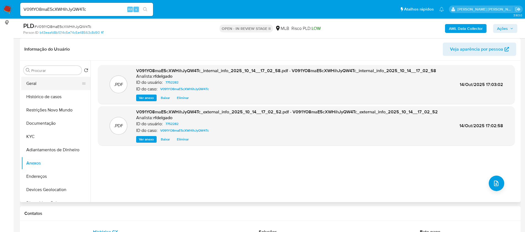
click at [34, 84] on button "Geral" at bounding box center [53, 83] width 65 height 13
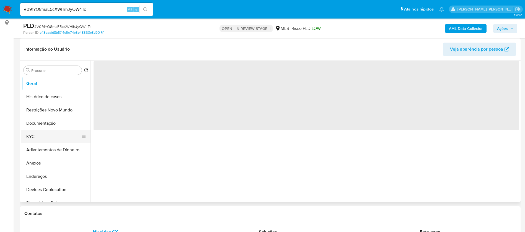
click at [50, 140] on button "KYC" at bounding box center [53, 136] width 65 height 13
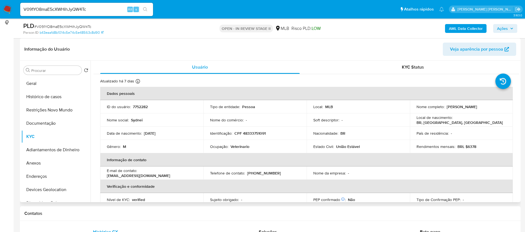
drag, startPoint x: 488, startPoint y: 108, endPoint x: 445, endPoint y: 109, distance: 42.7
click at [445, 109] on div "Nome completo : Sydnei Mitidieri Silveira" at bounding box center [462, 106] width 90 height 5
copy p "Sydnei Mitidieri Silveira"
click at [143, 106] on p "7752282" at bounding box center [140, 106] width 15 height 5
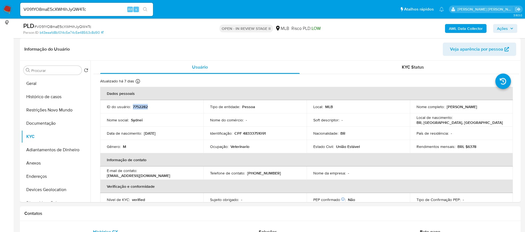
copy p "7752282"
click at [44, 86] on button "Geral" at bounding box center [53, 83] width 65 height 13
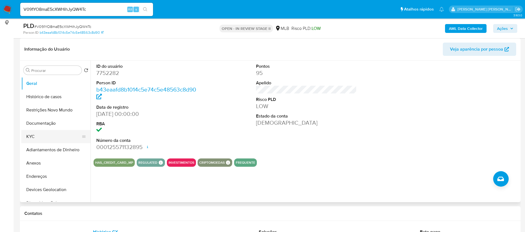
click at [42, 133] on button "KYC" at bounding box center [53, 136] width 65 height 13
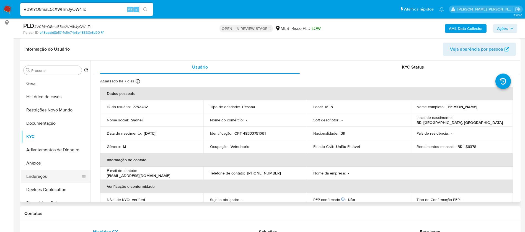
click at [47, 178] on button "Endereços" at bounding box center [53, 176] width 65 height 13
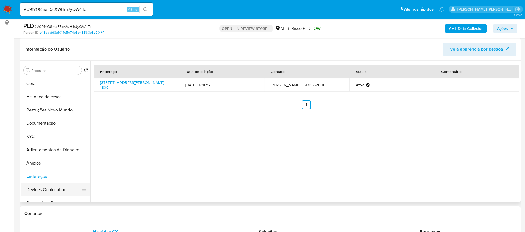
click at [54, 184] on button "Devices Geolocation" at bounding box center [53, 189] width 65 height 13
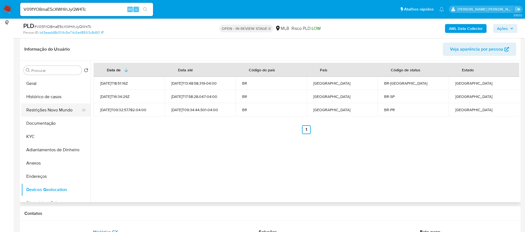
click at [51, 109] on button "Restrições Novo Mundo" at bounding box center [53, 110] width 65 height 13
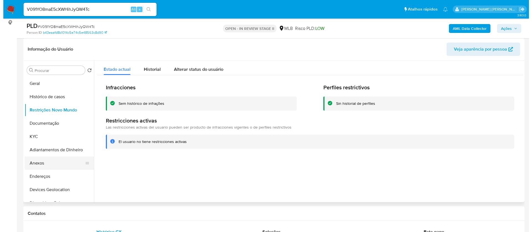
scroll to position [42, 0]
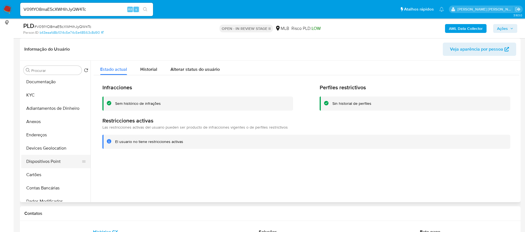
click at [61, 164] on button "Dispositivos Point" at bounding box center [53, 161] width 65 height 13
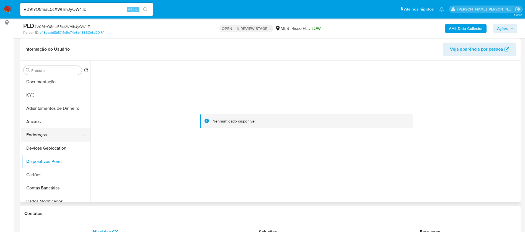
click at [56, 134] on button "Endereços" at bounding box center [53, 135] width 65 height 13
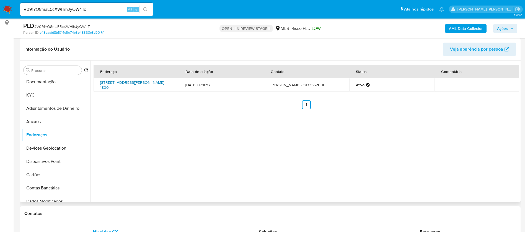
click at [161, 84] on link "Rua Elmo Lenz 1800, Gravataí, Rio Grande Do Sul, 94090600, Brasil 1800" at bounding box center [132, 85] width 64 height 11
click at [43, 120] on button "Anexos" at bounding box center [53, 121] width 65 height 13
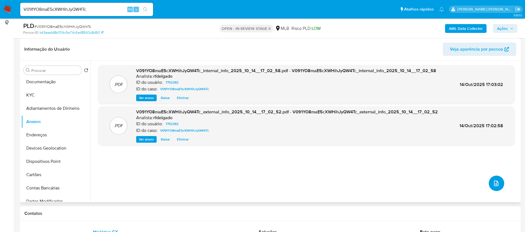
click at [495, 183] on icon "upload-file" at bounding box center [496, 183] width 7 height 7
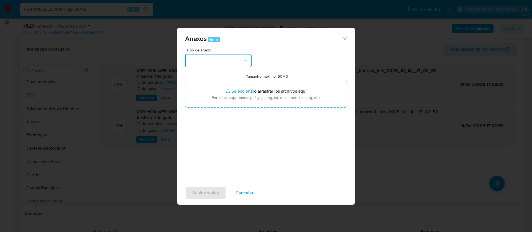
drag, startPoint x: 236, startPoint y: 62, endPoint x: 233, endPoint y: 66, distance: 4.5
click at [235, 62] on button "button" at bounding box center [218, 60] width 66 height 13
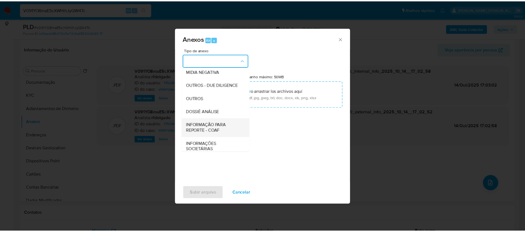
scroll to position [83, 0]
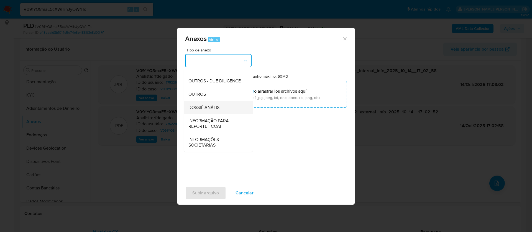
click at [219, 109] on span "DOSSIÊ ANÁLISE" at bounding box center [205, 108] width 34 height 6
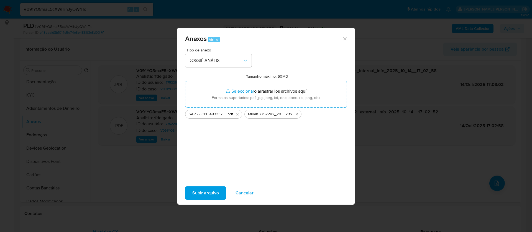
click at [214, 194] on span "Subir arquivo" at bounding box center [205, 193] width 27 height 12
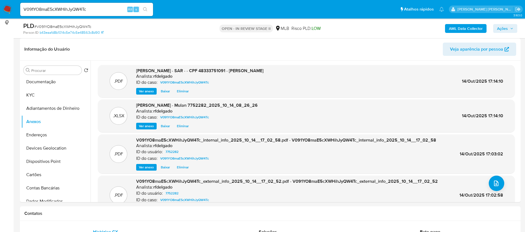
click at [509, 29] on span "Ações" at bounding box center [505, 29] width 16 height 8
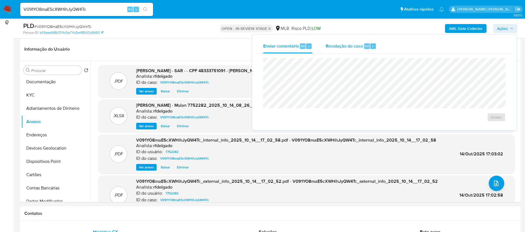
click at [342, 48] on span "Resolução do caso" at bounding box center [344, 46] width 37 height 6
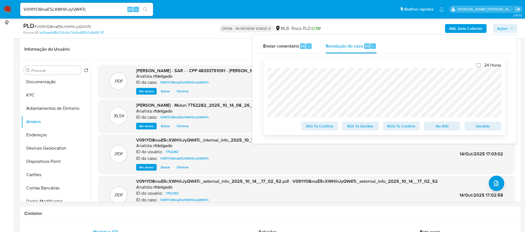
click at [446, 127] on span "No ROI" at bounding box center [442, 126] width 29 height 8
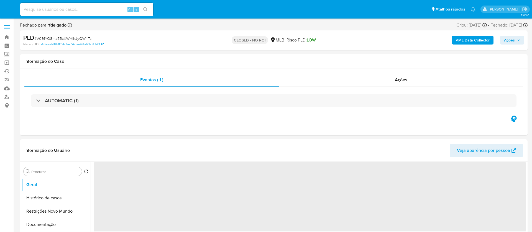
select select "10"
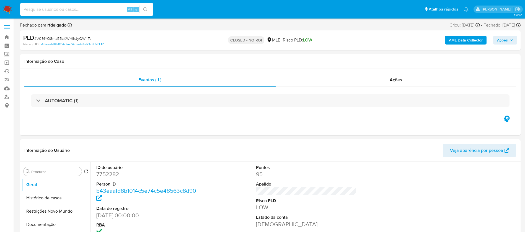
click at [80, 7] on input at bounding box center [86, 9] width 133 height 7
paste input "xKIGqOzHsO7VqymKqb9HKo3j"
type input "xKIGqOzHsO7VqymKqb9HKo3j"
click at [149, 10] on button "search-icon" at bounding box center [145, 10] width 11 height 8
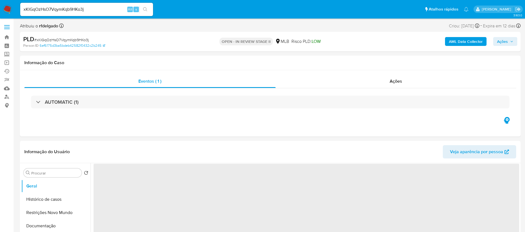
select select "10"
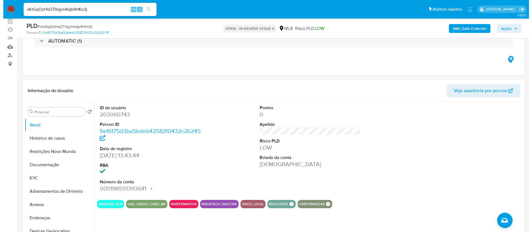
scroll to position [83, 0]
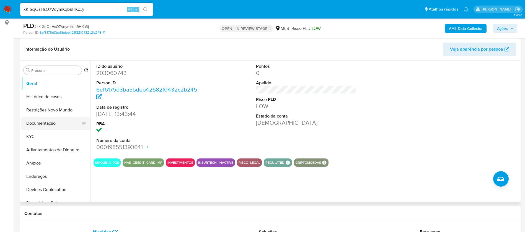
click at [45, 120] on button "Documentação" at bounding box center [53, 123] width 65 height 13
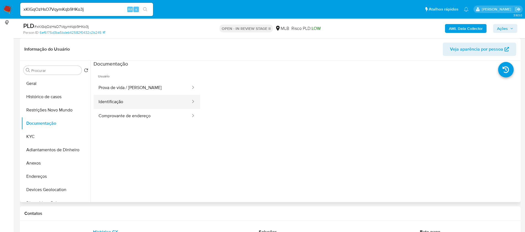
click at [140, 106] on button "Identificação" at bounding box center [143, 102] width 98 height 14
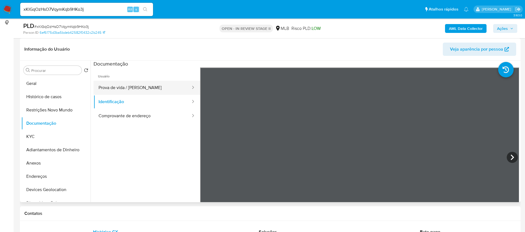
click at [146, 86] on button "Prova de vida / [PERSON_NAME]" at bounding box center [143, 88] width 98 height 14
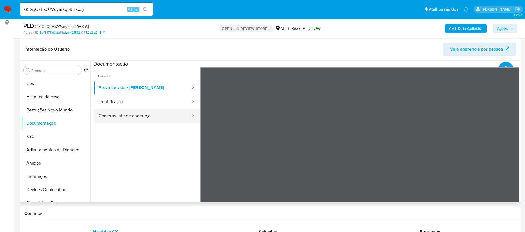
click at [149, 114] on button "Comprovante de endereço" at bounding box center [143, 116] width 98 height 14
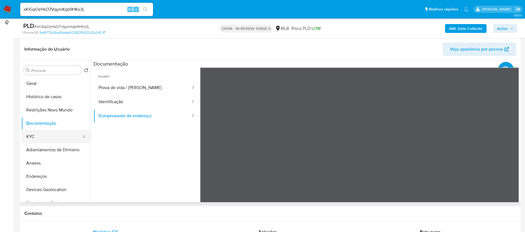
click at [55, 138] on button "KYC" at bounding box center [53, 136] width 65 height 13
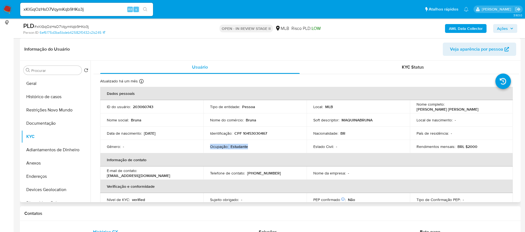
drag, startPoint x: 246, startPoint y: 146, endPoint x: 209, endPoint y: 147, distance: 36.8
click at [210, 147] on div "Ocupação : Estudante" at bounding box center [255, 146] width 90 height 5
click at [465, 28] on b "AML Data Collector" at bounding box center [466, 28] width 34 height 9
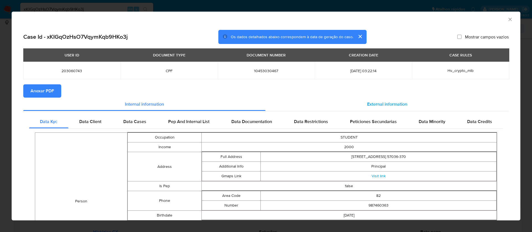
click at [367, 100] on div "External information" at bounding box center [386, 104] width 243 height 13
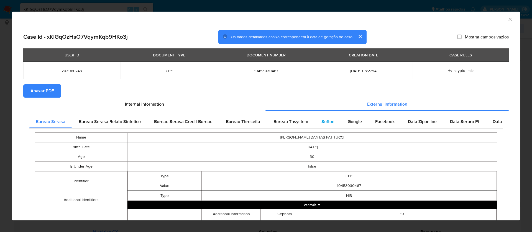
click at [326, 121] on span "Softon" at bounding box center [327, 122] width 13 height 6
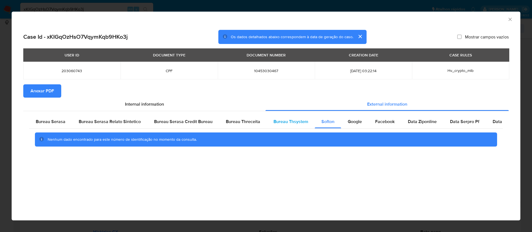
click at [296, 117] on div "Bureau Thsystem" at bounding box center [291, 121] width 48 height 13
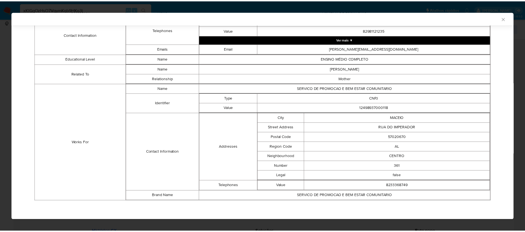
scroll to position [0, 0]
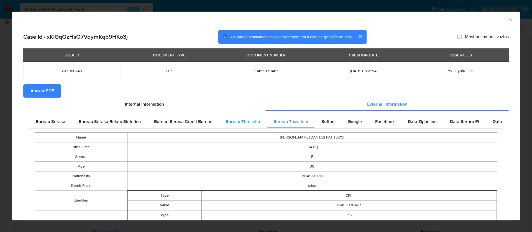
click at [247, 124] on span "Bureau Threceita" at bounding box center [243, 122] width 34 height 6
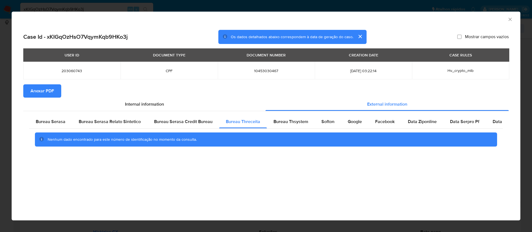
click at [41, 90] on span "Anexar PDF" at bounding box center [42, 91] width 24 height 12
click at [51, 89] on span "Anexar PDF" at bounding box center [42, 91] width 24 height 12
click at [511, 14] on div "AML Data Collector" at bounding box center [266, 19] width 508 height 14
click at [508, 18] on icon "Fechar a janela" at bounding box center [510, 20] width 6 height 6
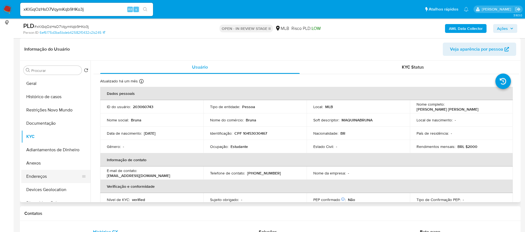
click at [45, 170] on button "Endereços" at bounding box center [53, 176] width 65 height 13
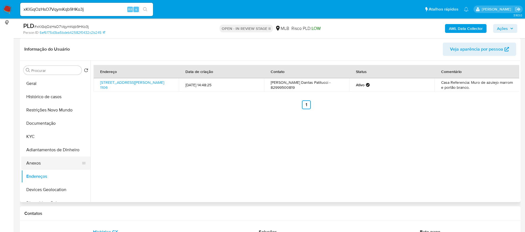
click at [52, 161] on button "Anexos" at bounding box center [53, 163] width 65 height 13
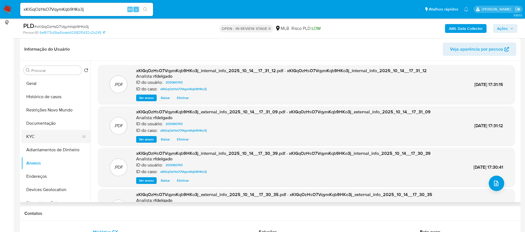
click at [55, 135] on button "KYC" at bounding box center [53, 136] width 65 height 13
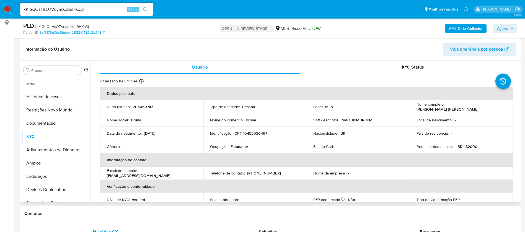
drag, startPoint x: 477, startPoint y: 109, endPoint x: 414, endPoint y: 109, distance: 62.6
click at [414, 109] on td "Nome completo : Bruna de Oliveira Dantas Patitucci" at bounding box center [461, 106] width 103 height 13
copy p "[PERSON_NAME] [PERSON_NAME] [PERSON_NAME]"
click at [145, 105] on p "203060743" at bounding box center [143, 106] width 20 height 5
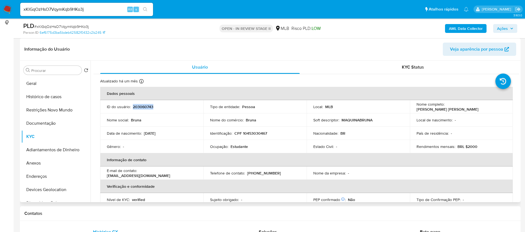
copy p "203060743"
click at [32, 81] on button "Geral" at bounding box center [53, 83] width 65 height 13
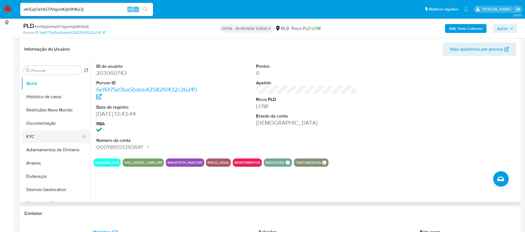
click at [37, 131] on button "KYC" at bounding box center [53, 136] width 65 height 13
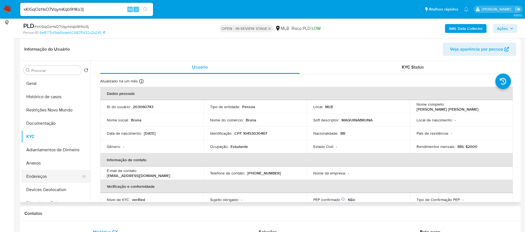
click at [47, 174] on button "Endereços" at bounding box center [53, 176] width 65 height 13
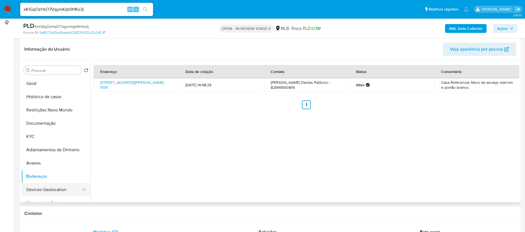
click at [45, 187] on button "Devices Geolocation" at bounding box center [53, 189] width 65 height 13
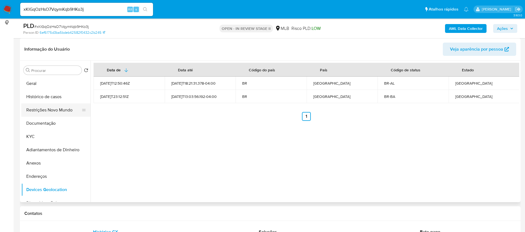
click at [50, 107] on button "Restrições Novo Mundo" at bounding box center [53, 110] width 65 height 13
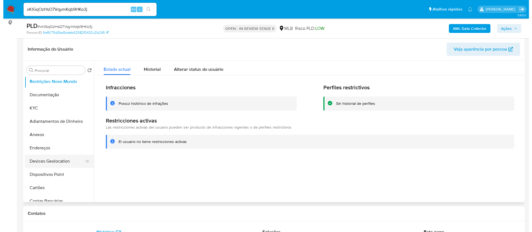
scroll to position [42, 0]
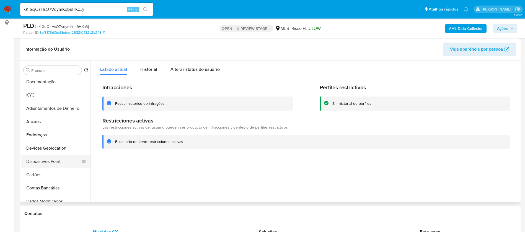
click at [58, 160] on button "Dispositivos Point" at bounding box center [53, 161] width 65 height 13
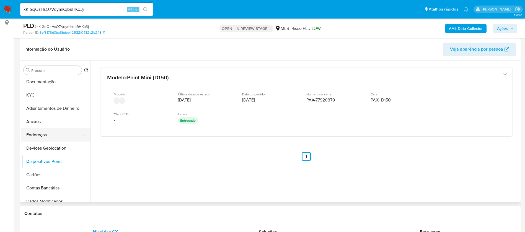
click at [52, 133] on button "Endereços" at bounding box center [53, 135] width 65 height 13
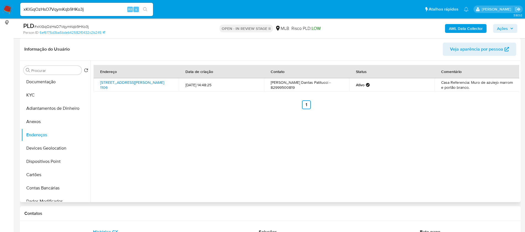
click at [107, 85] on link "Avenida Paulo Falcão 1106, Maceió, Alagoas, 57036390, Brasil 1106" at bounding box center [132, 85] width 64 height 11
click at [48, 120] on button "Anexos" at bounding box center [53, 121] width 65 height 13
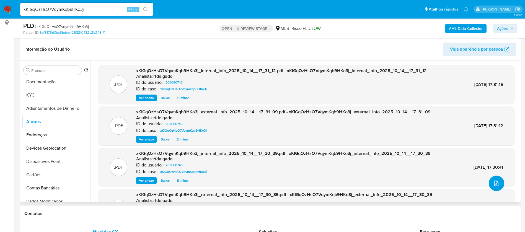
click at [498, 181] on button "upload-file" at bounding box center [497, 184] width 16 height 16
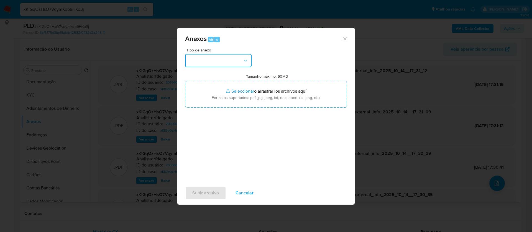
click at [238, 55] on button "button" at bounding box center [218, 60] width 66 height 13
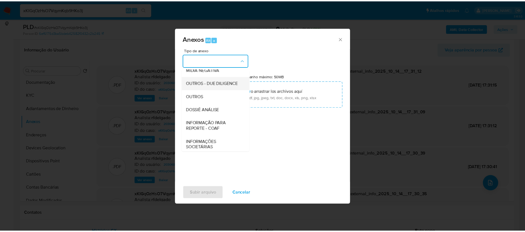
scroll to position [83, 0]
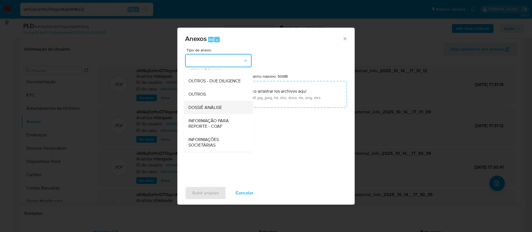
click at [222, 111] on span "DOSSIÊ ANÁLISE" at bounding box center [205, 108] width 34 height 6
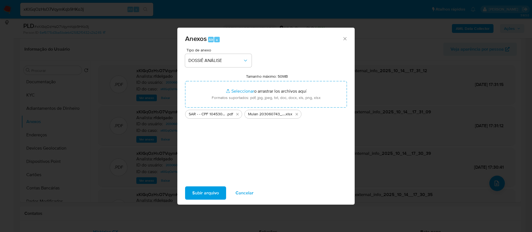
click at [215, 193] on span "Subir arquivo" at bounding box center [205, 193] width 27 height 12
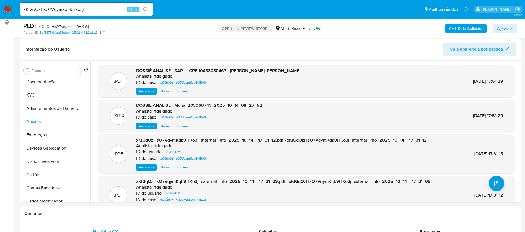
click at [501, 26] on span "Ações" at bounding box center [502, 28] width 11 height 9
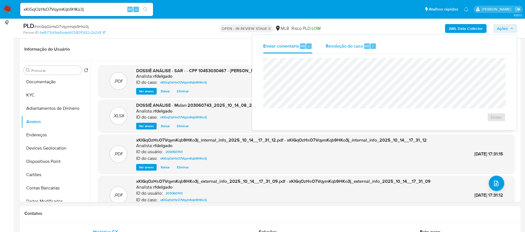
click at [325, 42] on button "Resolução do caso Alt r" at bounding box center [351, 46] width 64 height 14
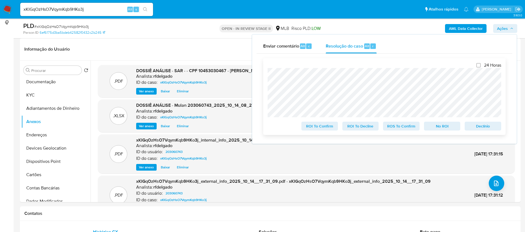
click at [441, 127] on span "No ROI" at bounding box center [442, 126] width 29 height 8
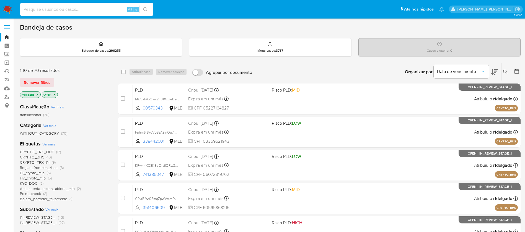
click at [99, 9] on input at bounding box center [86, 9] width 133 height 7
paste input "2341745555"
type input "2341745555"
click at [148, 10] on button "search-icon" at bounding box center [145, 10] width 11 height 8
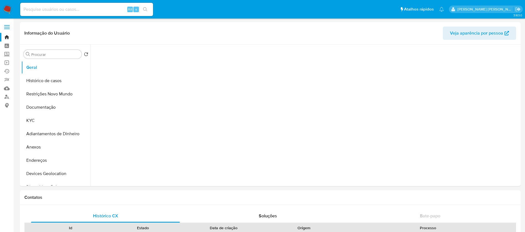
select select "10"
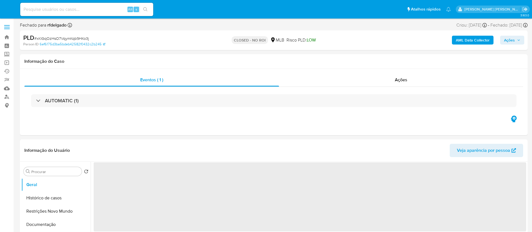
select select "10"
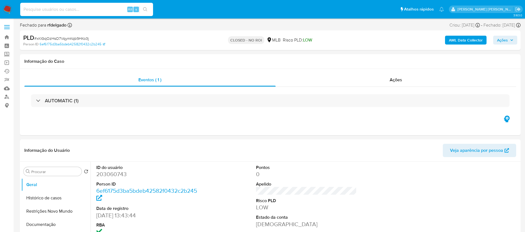
click at [115, 8] on input at bounding box center [86, 9] width 133 height 7
paste input "63XjPtzc3Xob7pJE997QAj2s"
type input "63XjPtzc3Xob7pJE997QAj2s"
click at [146, 8] on icon "search-icon" at bounding box center [145, 9] width 4 height 4
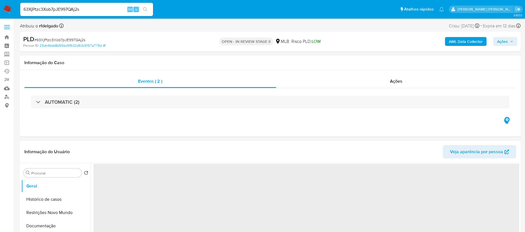
select select "10"
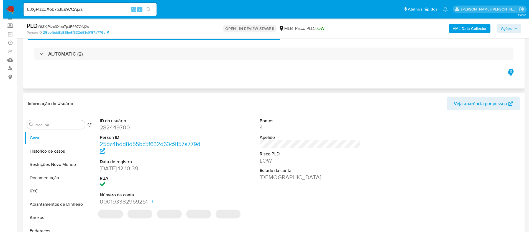
scroll to position [83, 0]
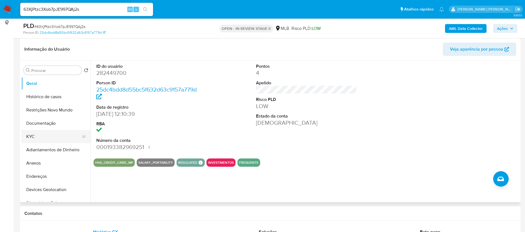
click at [25, 134] on button "KYC" at bounding box center [53, 136] width 65 height 13
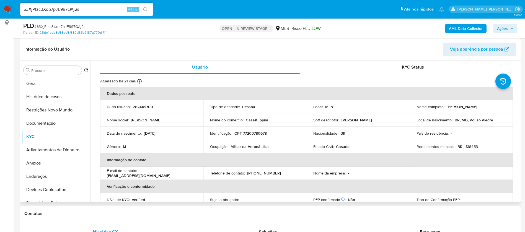
click at [218, 148] on p "Ocupação :" at bounding box center [219, 146] width 18 height 5
copy div "Ocupação : Militar da Aeronáutica"
click at [34, 121] on button "Documentação" at bounding box center [53, 123] width 65 height 13
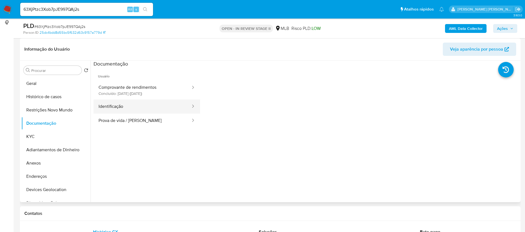
click at [124, 108] on button "Identificação" at bounding box center [143, 107] width 98 height 14
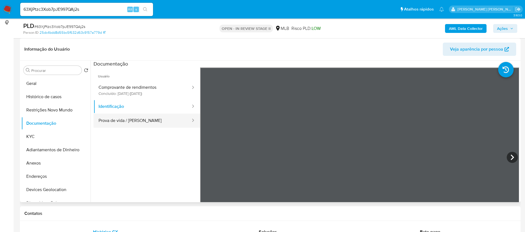
click at [132, 117] on button "Prova de vida / [PERSON_NAME]" at bounding box center [143, 121] width 98 height 14
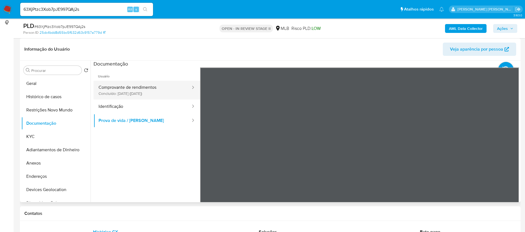
click at [142, 88] on button "Comprovante de rendimentos Concluído: [DATE] ([DATE])" at bounding box center [143, 90] width 98 height 19
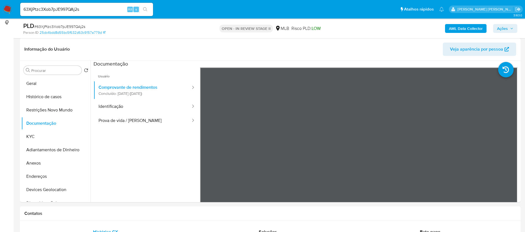
click at [456, 24] on div "AML Data Collector Ações" at bounding box center [435, 28] width 163 height 13
click at [467, 30] on b "AML Data Collector" at bounding box center [466, 28] width 34 height 9
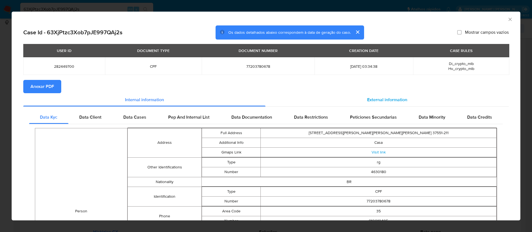
click at [388, 93] on div "External information" at bounding box center [386, 99] width 243 height 13
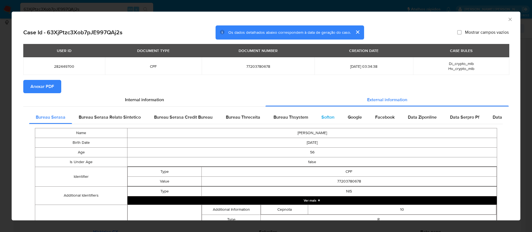
click at [321, 119] on span "Softon" at bounding box center [327, 117] width 13 height 6
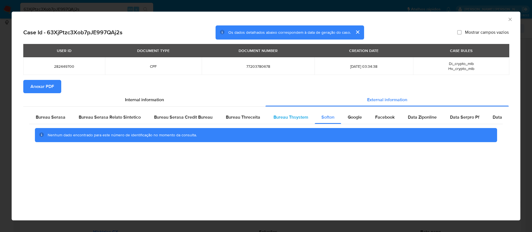
click at [286, 117] on span "Bureau Thsystem" at bounding box center [290, 117] width 35 height 6
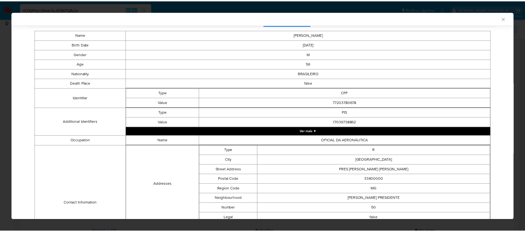
scroll to position [0, 0]
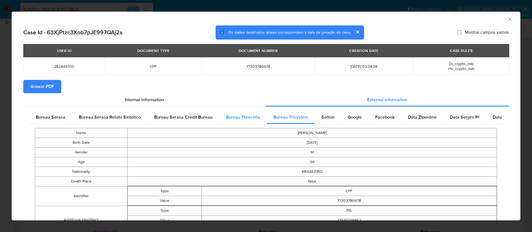
click at [232, 116] on span "Bureau Threceita" at bounding box center [243, 117] width 34 height 6
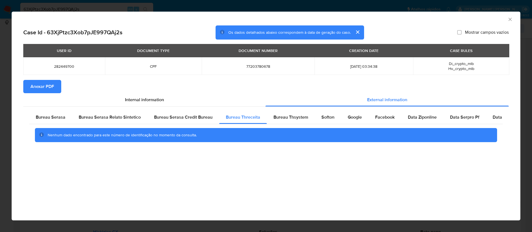
click at [38, 84] on span "Anexar PDF" at bounding box center [42, 87] width 24 height 12
click at [53, 88] on span "Anexar PDF" at bounding box center [42, 87] width 24 height 12
click at [511, 18] on icon "Fechar a janela" at bounding box center [509, 19] width 3 height 3
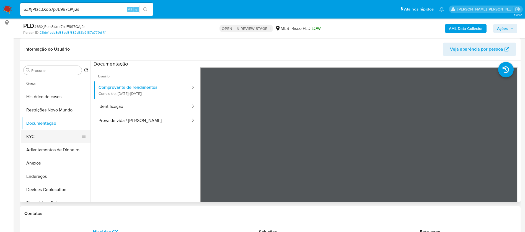
click at [27, 135] on button "KYC" at bounding box center [53, 136] width 65 height 13
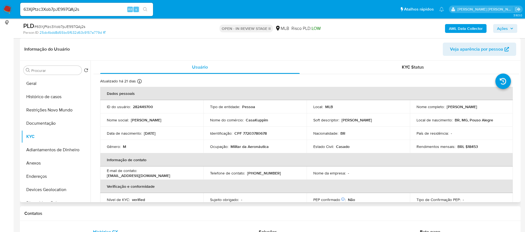
drag, startPoint x: 477, startPoint y: 108, endPoint x: 445, endPoint y: 108, distance: 32.4
click at [445, 108] on div "Nome completo : [PERSON_NAME]" at bounding box center [462, 106] width 90 height 5
copy p "[PERSON_NAME]"
click at [257, 133] on p "CPF 77203780678" at bounding box center [251, 133] width 32 height 5
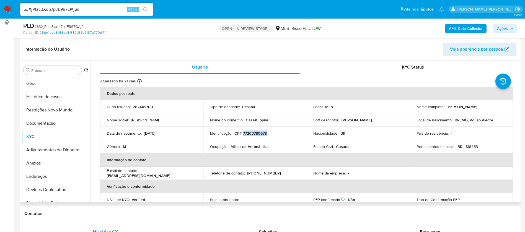
copy p "77203780678"
click at [143, 107] on p "282449700" at bounding box center [143, 106] width 20 height 5
copy p "282449700"
click at [50, 83] on button "Geral" at bounding box center [53, 83] width 65 height 13
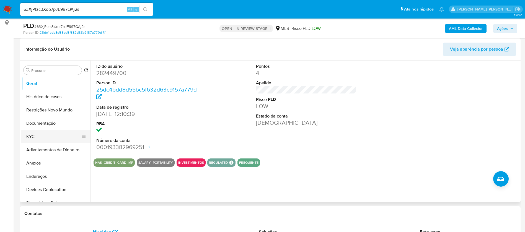
click at [30, 130] on button "KYC" at bounding box center [53, 136] width 65 height 13
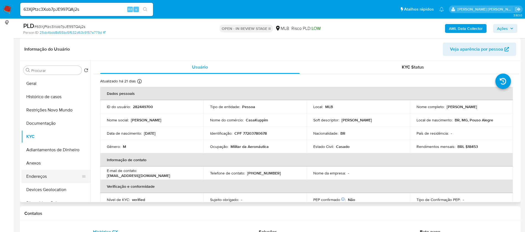
click at [54, 179] on button "Endereços" at bounding box center [53, 176] width 65 height 13
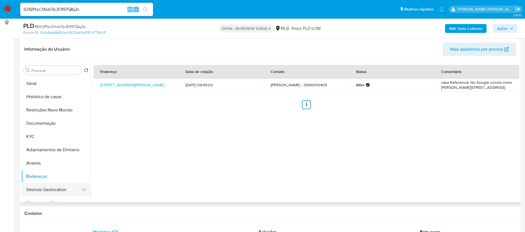
click at [41, 188] on button "Devices Geolocation" at bounding box center [53, 189] width 65 height 13
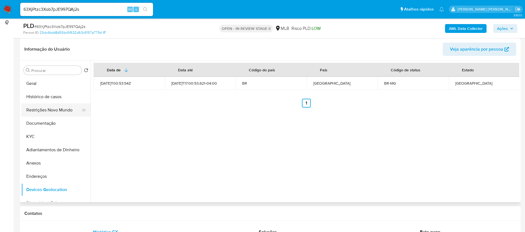
click at [42, 111] on button "Restrições Novo Mundo" at bounding box center [53, 110] width 65 height 13
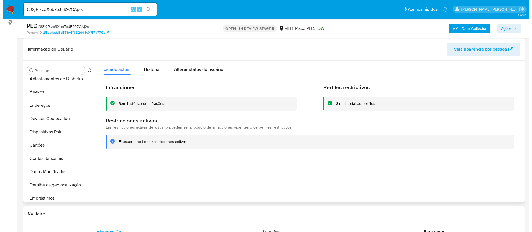
scroll to position [83, 0]
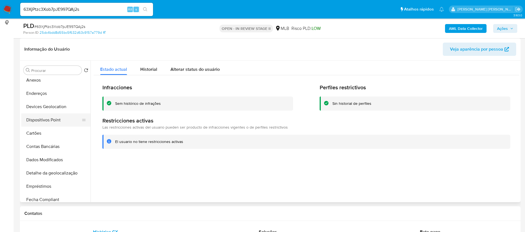
click at [53, 118] on button "Dispositivos Point" at bounding box center [53, 120] width 65 height 13
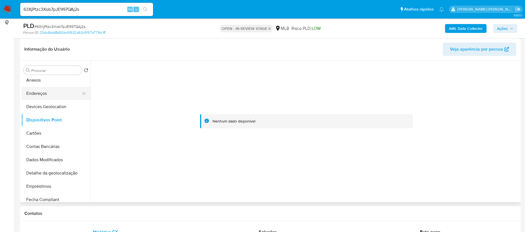
click at [35, 91] on button "Endereços" at bounding box center [53, 93] width 65 height 13
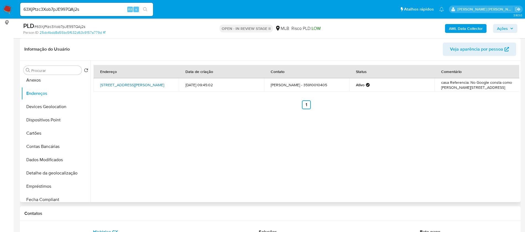
click at [135, 82] on link "[STREET_ADDRESS][PERSON_NAME]" at bounding box center [132, 85] width 64 height 6
click at [38, 81] on button "Anexos" at bounding box center [53, 80] width 65 height 13
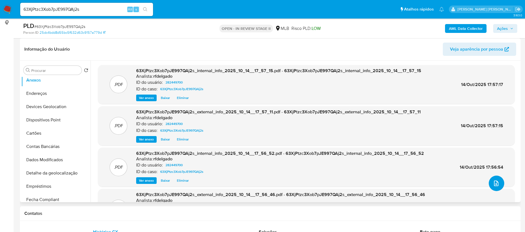
click at [499, 186] on button "upload-file" at bounding box center [497, 184] width 16 height 16
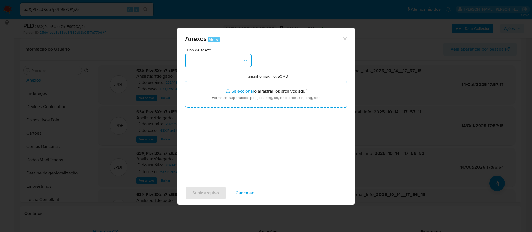
click at [228, 66] on button "button" at bounding box center [218, 60] width 66 height 13
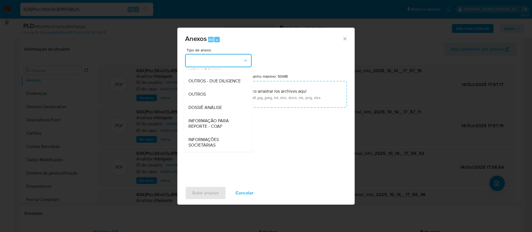
click at [226, 109] on div "DOSSIÊ ANÁLISE" at bounding box center [216, 107] width 56 height 13
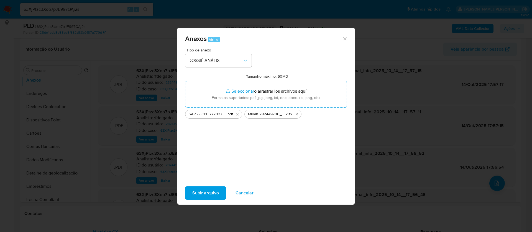
click at [201, 193] on span "Subir arquivo" at bounding box center [205, 193] width 27 height 12
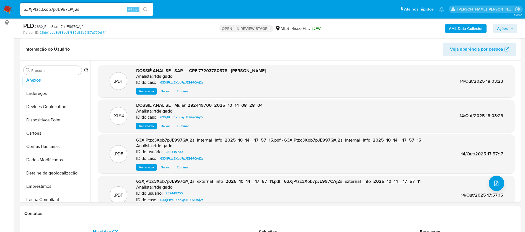
click at [503, 29] on span "Ações" at bounding box center [502, 28] width 11 height 9
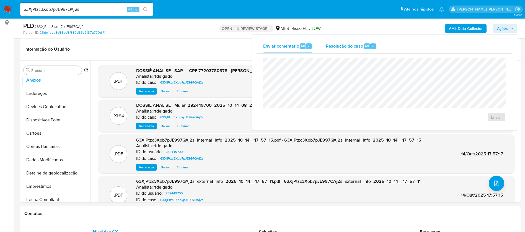
click at [331, 44] on span "Resolução do caso" at bounding box center [344, 46] width 37 height 6
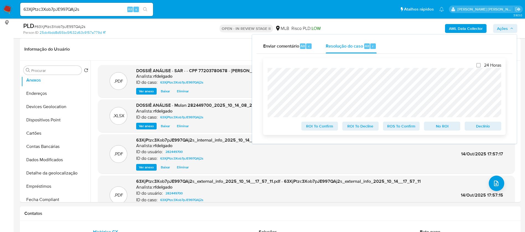
click at [449, 124] on span "No ROI" at bounding box center [442, 126] width 29 height 8
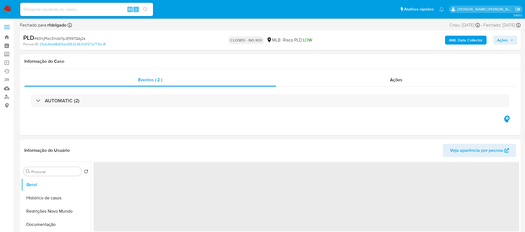
select select "10"
